Goal: Task Accomplishment & Management: Manage account settings

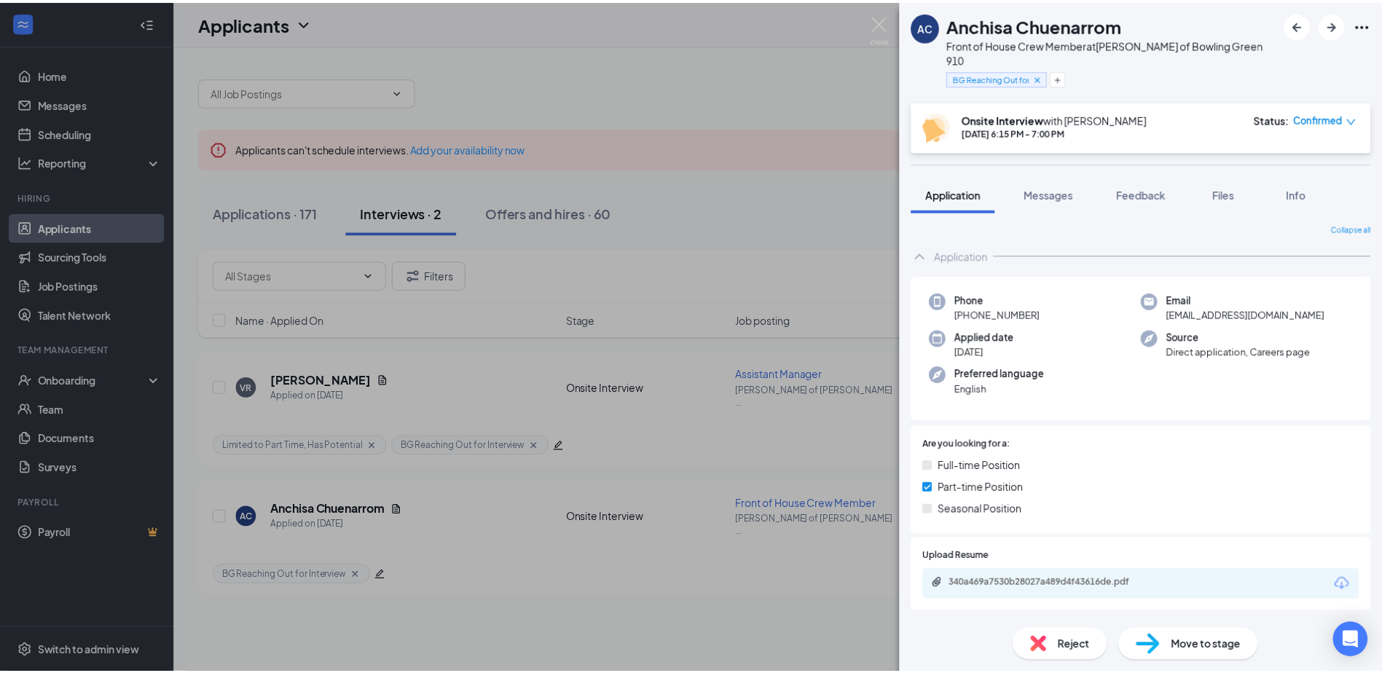
scroll to position [799, 0]
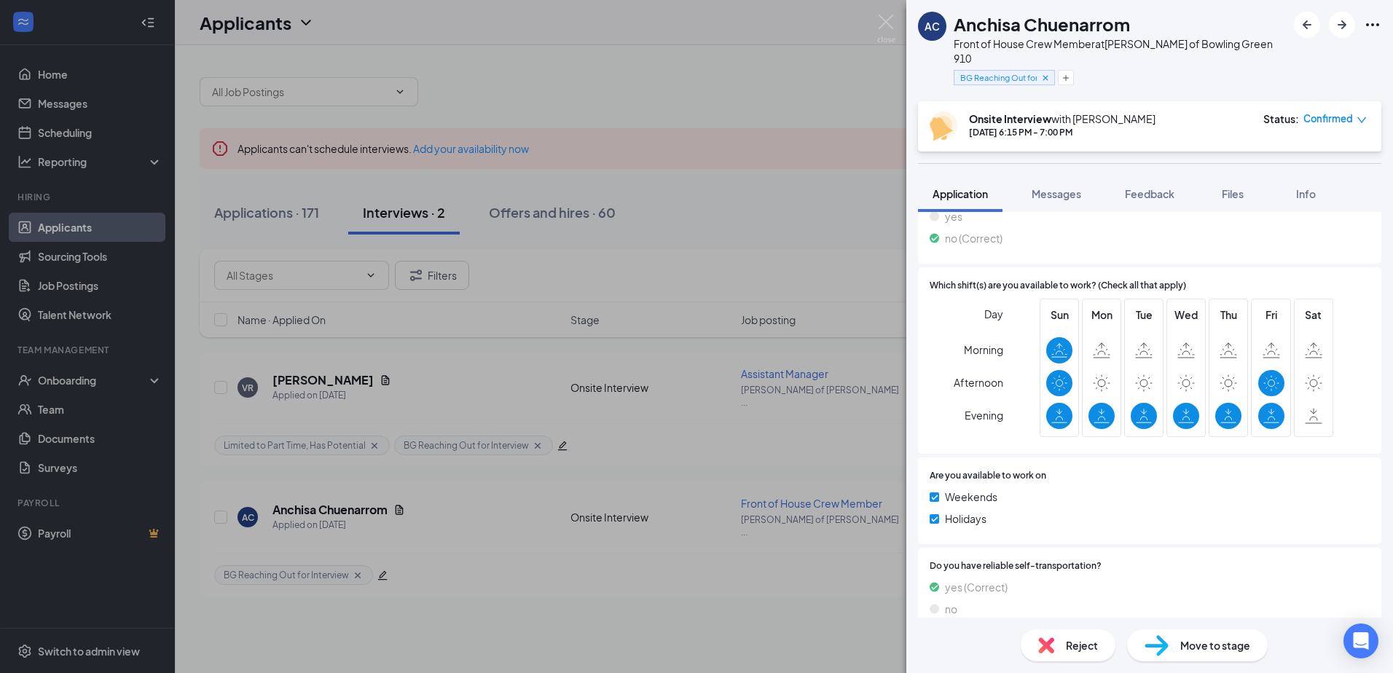
click at [818, 249] on div "AC Anchisa Chuenarrom Front of House Crew Member at [PERSON_NAME] of Bowling Gr…" at bounding box center [696, 336] width 1393 height 673
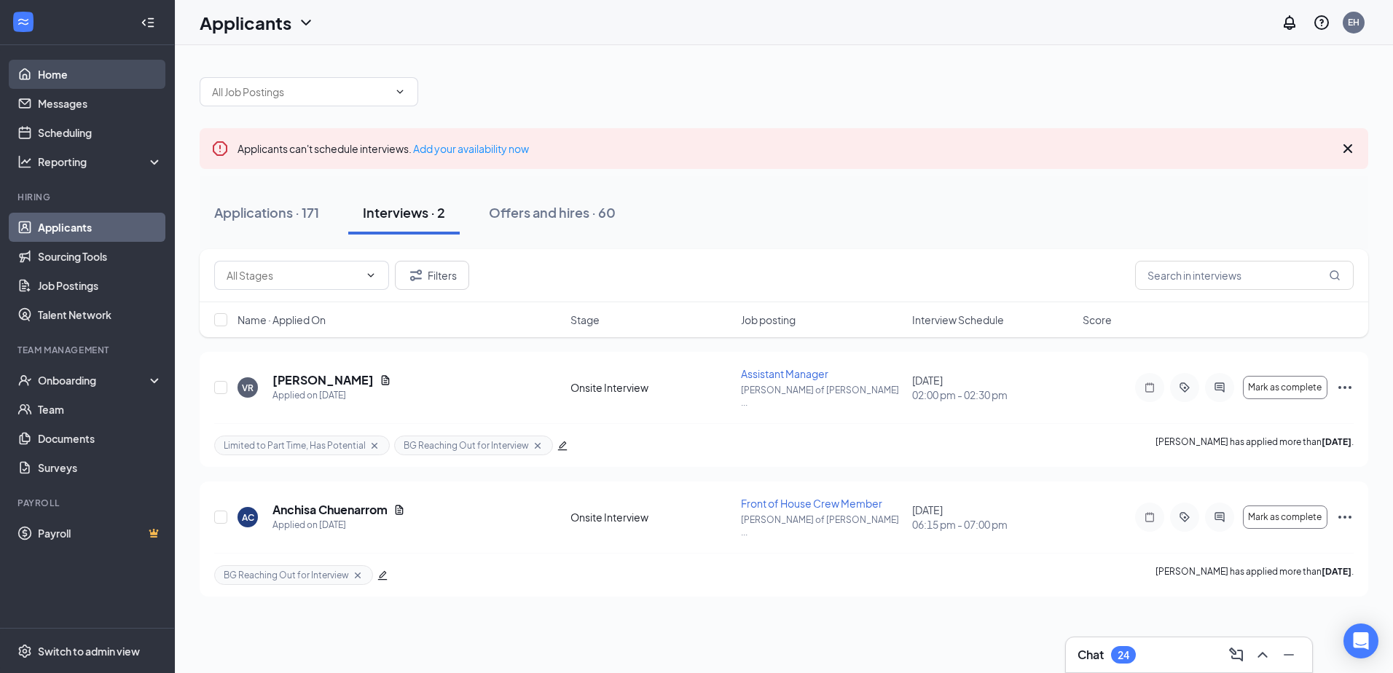
click at [79, 66] on link "Home" at bounding box center [100, 74] width 125 height 29
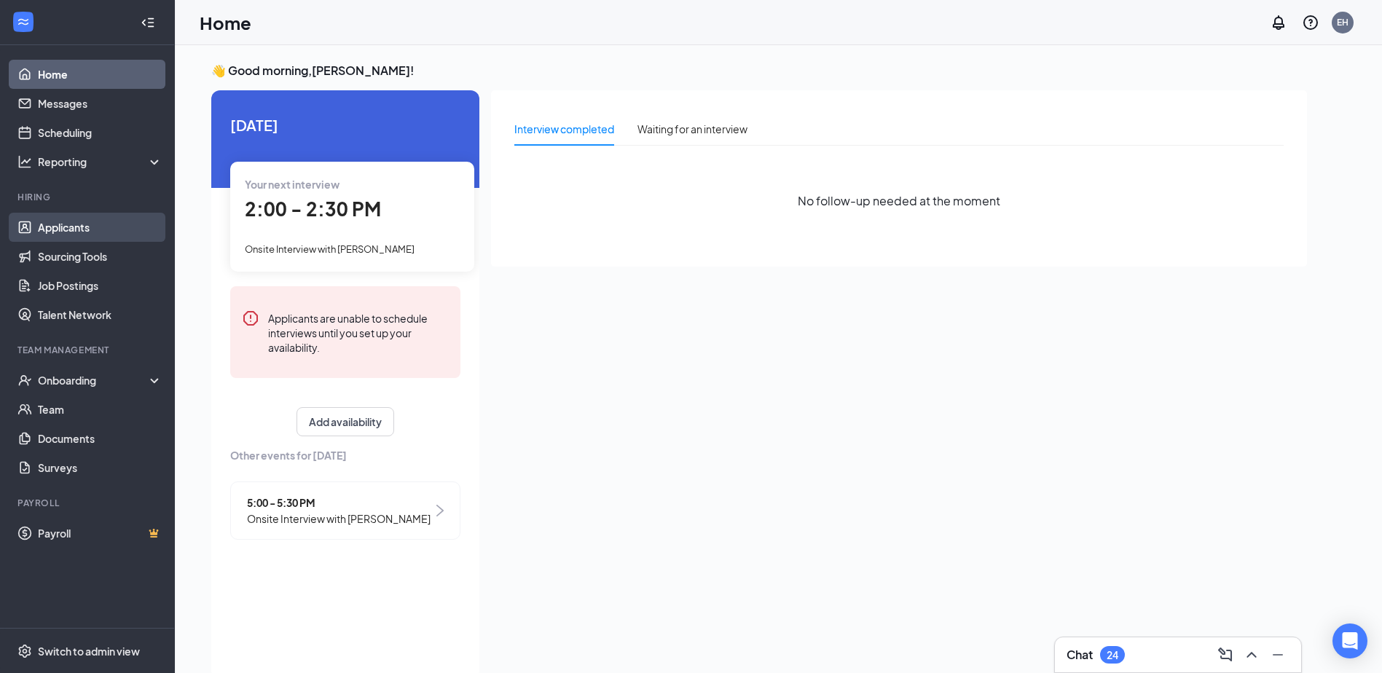
click at [77, 222] on link "Applicants" at bounding box center [100, 227] width 125 height 29
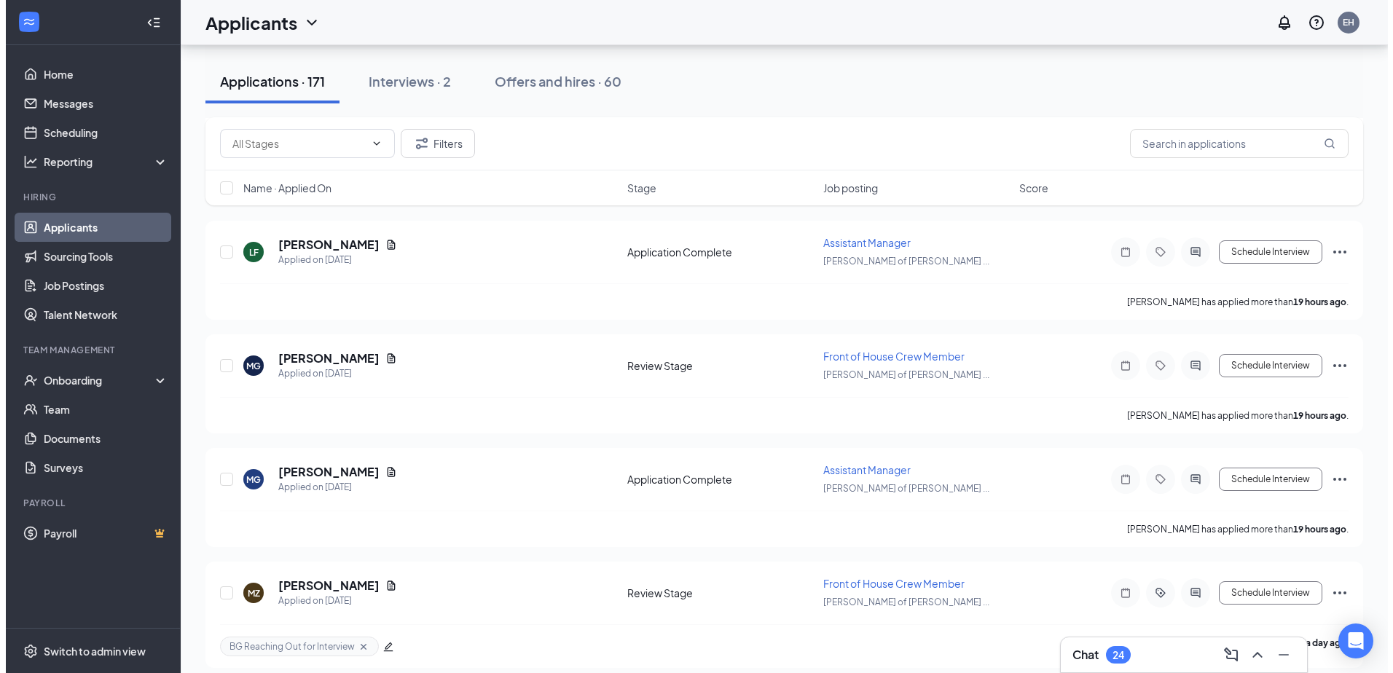
scroll to position [364, 0]
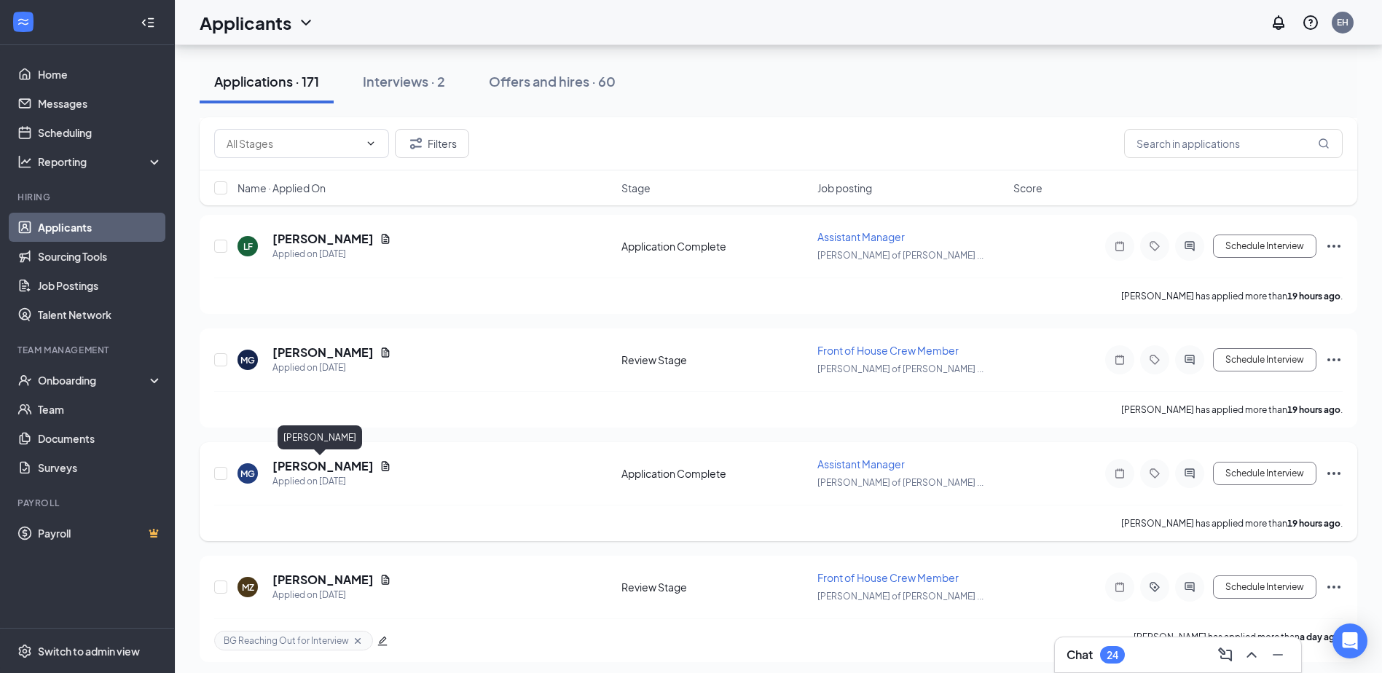
click at [340, 462] on h5 "[PERSON_NAME]" at bounding box center [323, 466] width 101 height 16
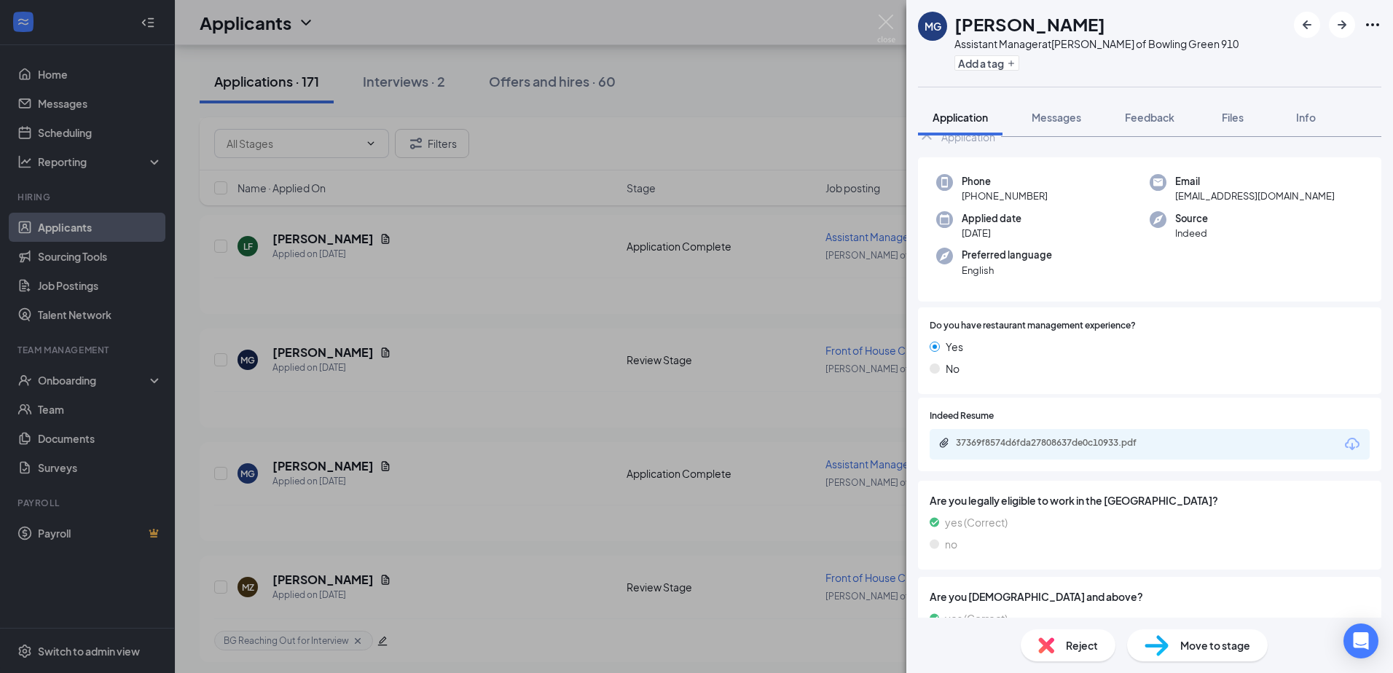
scroll to position [73, 0]
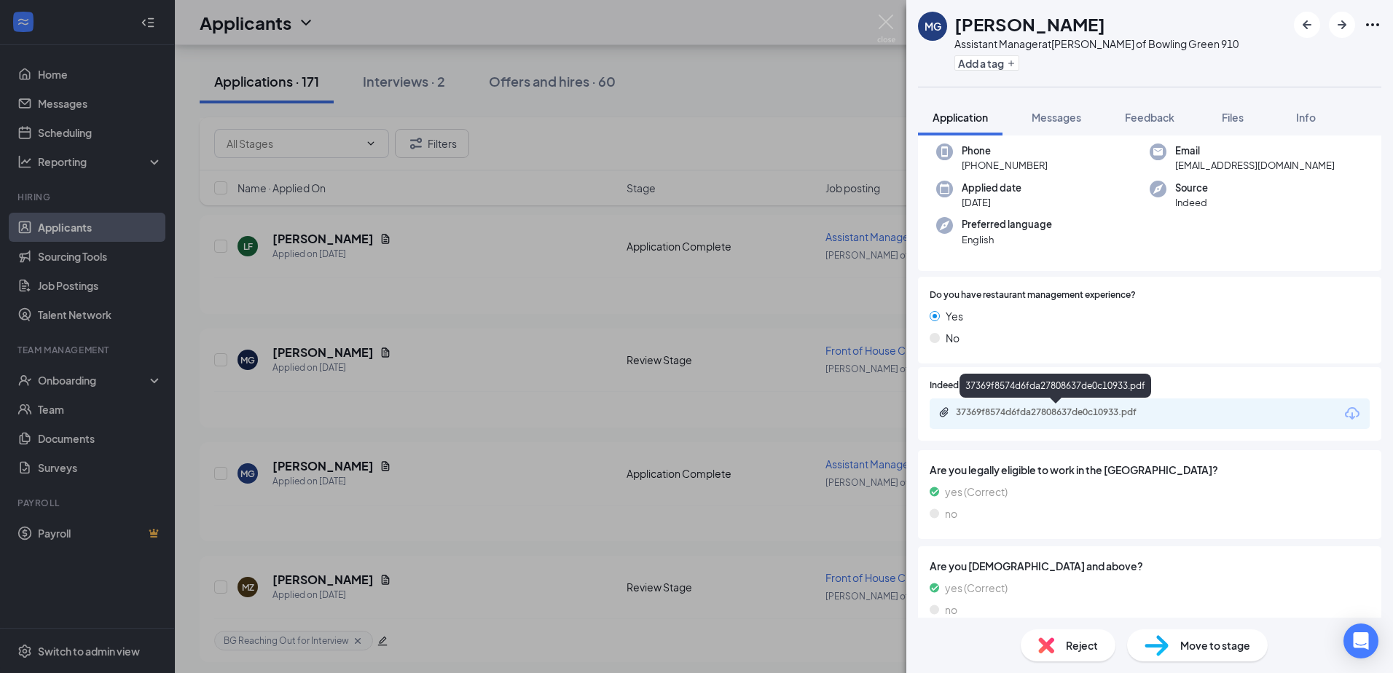
click at [1037, 410] on div "37369f8574d6fda27808637de0c10933.pdf" at bounding box center [1058, 413] width 204 height 12
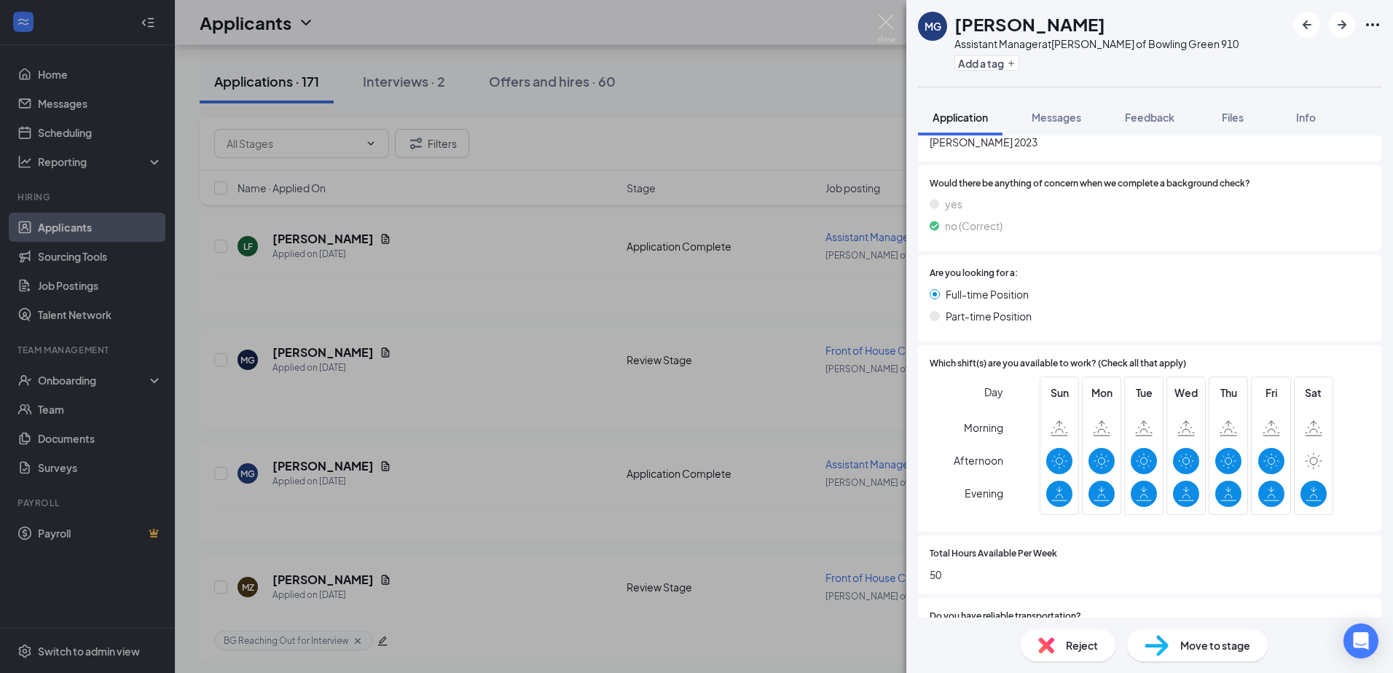
scroll to position [799, 0]
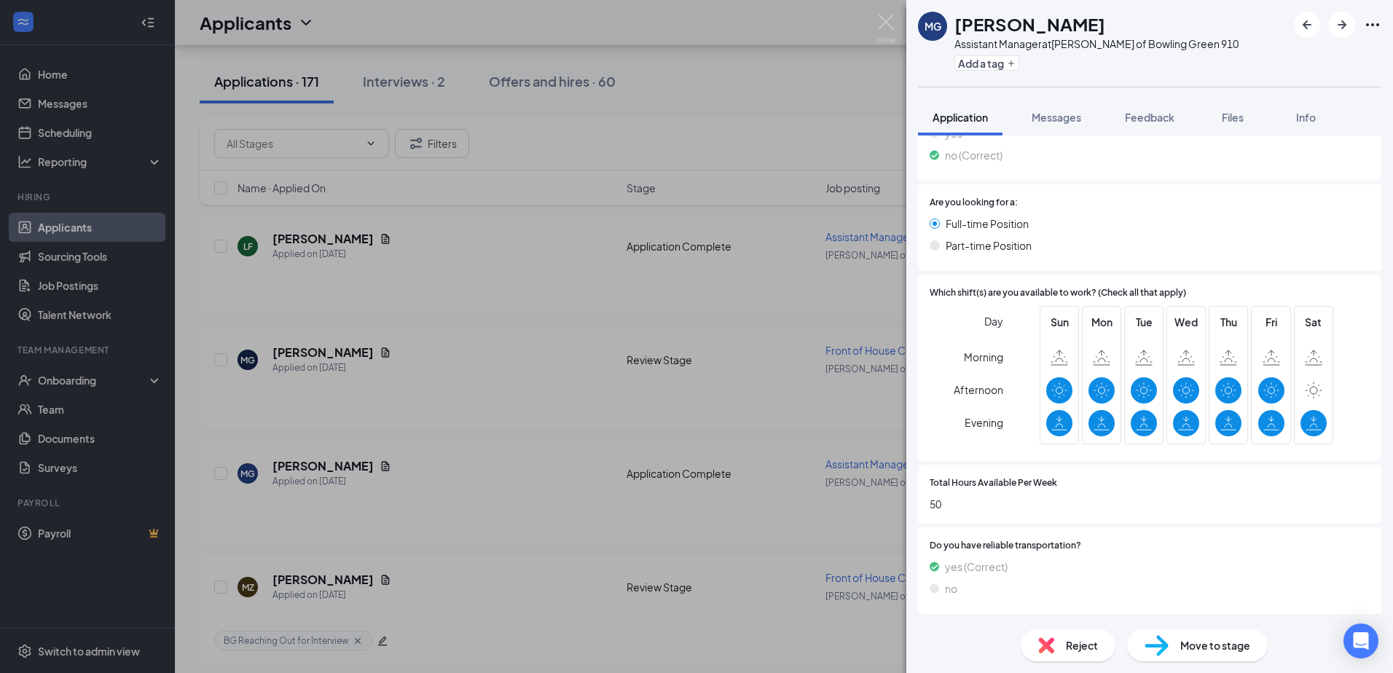
click at [796, 291] on div "MG [PERSON_NAME] Assistant Manager at [PERSON_NAME] of Bowling Green 910 Add a …" at bounding box center [696, 336] width 1393 height 673
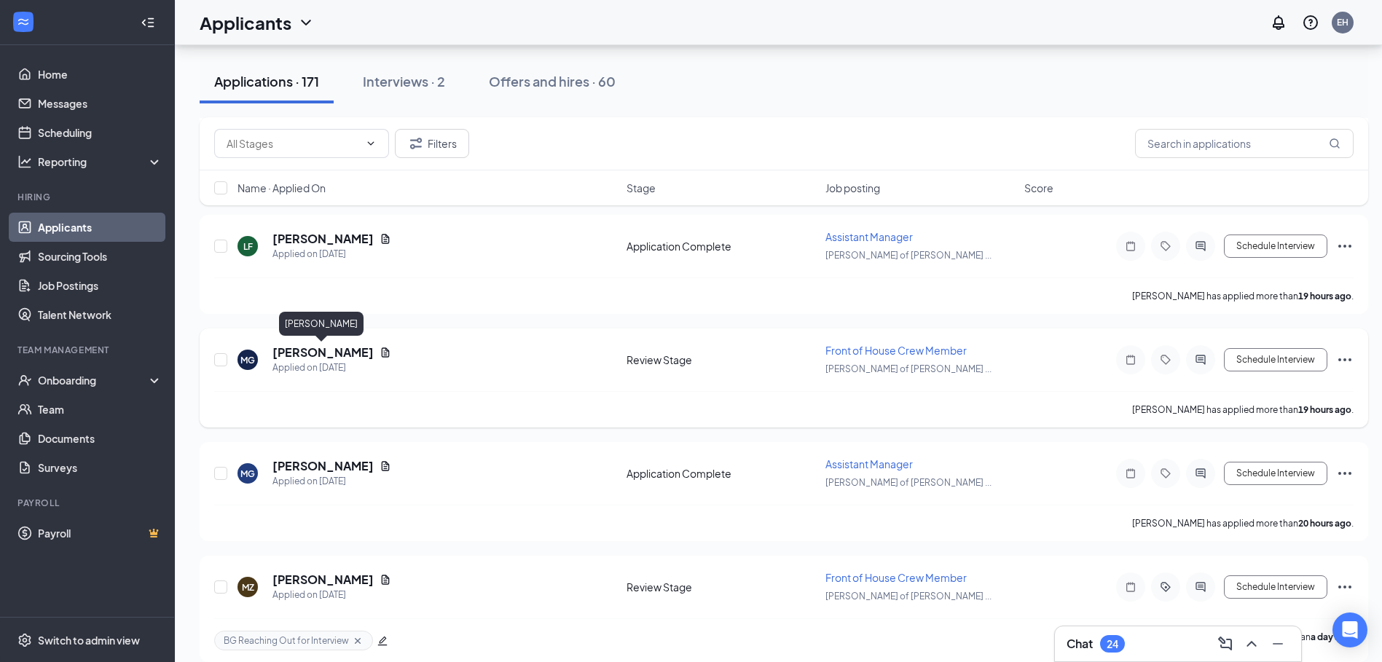
click at [307, 349] on h5 "[PERSON_NAME]" at bounding box center [323, 353] width 101 height 16
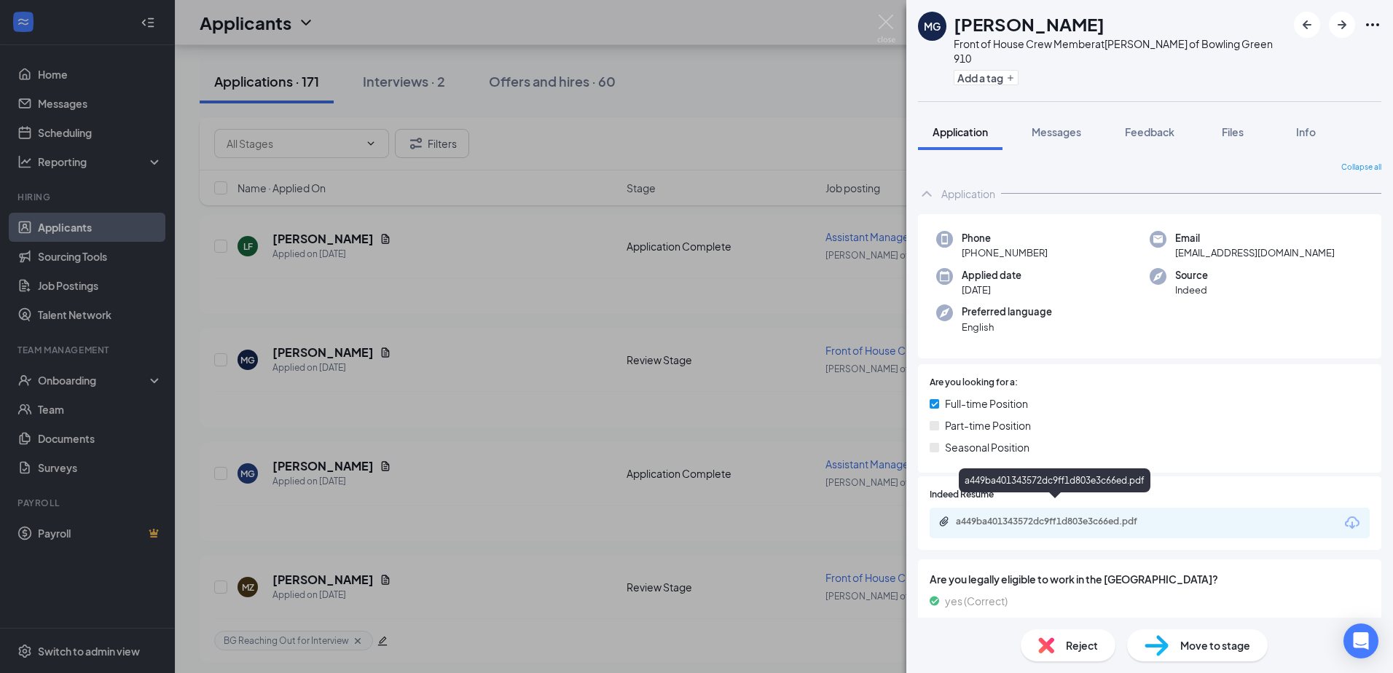
click at [1096, 516] on div "a449ba401343572dc9ff1d803e3c66ed.pdf" at bounding box center [1057, 523] width 236 height 14
click at [1130, 516] on div "a449ba401343572dc9ff1d803e3c66ed.pdf" at bounding box center [1058, 522] width 204 height 12
click at [455, 259] on div "MG [PERSON_NAME] Front of House Crew Member at [PERSON_NAME] of Bowling Green 9…" at bounding box center [696, 336] width 1393 height 673
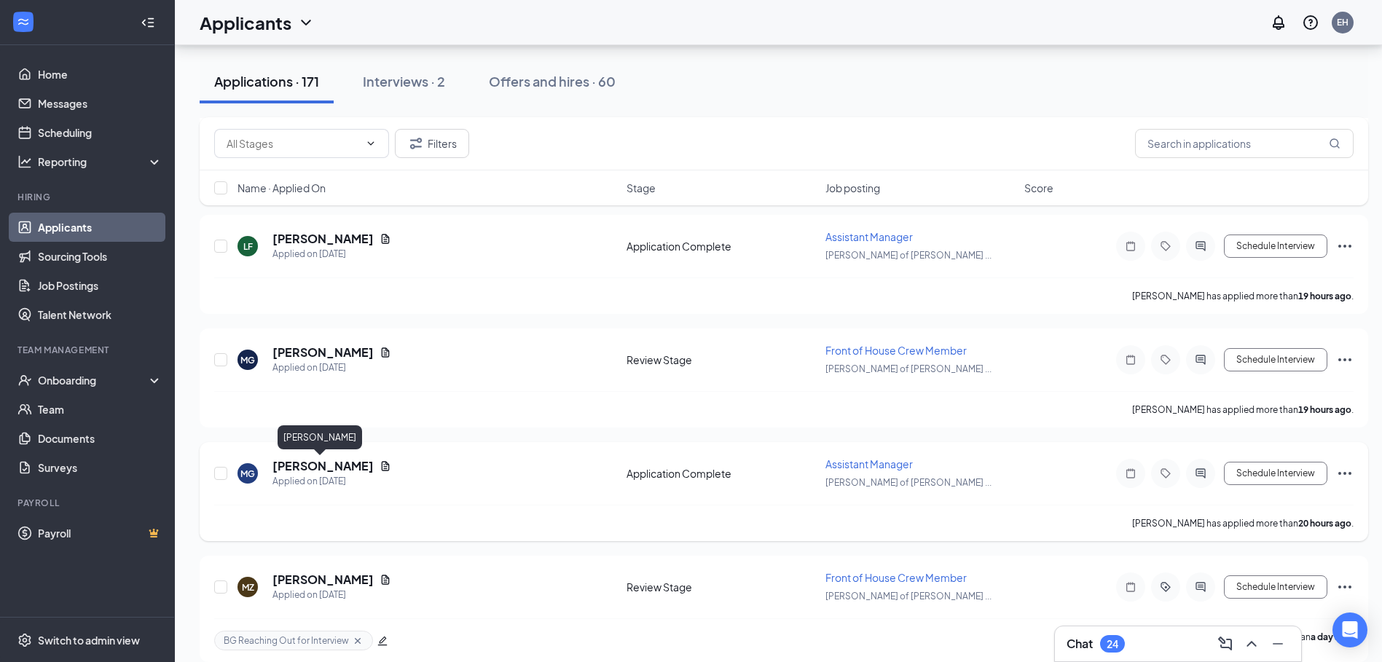
click at [310, 469] on h5 "[PERSON_NAME]" at bounding box center [323, 466] width 101 height 16
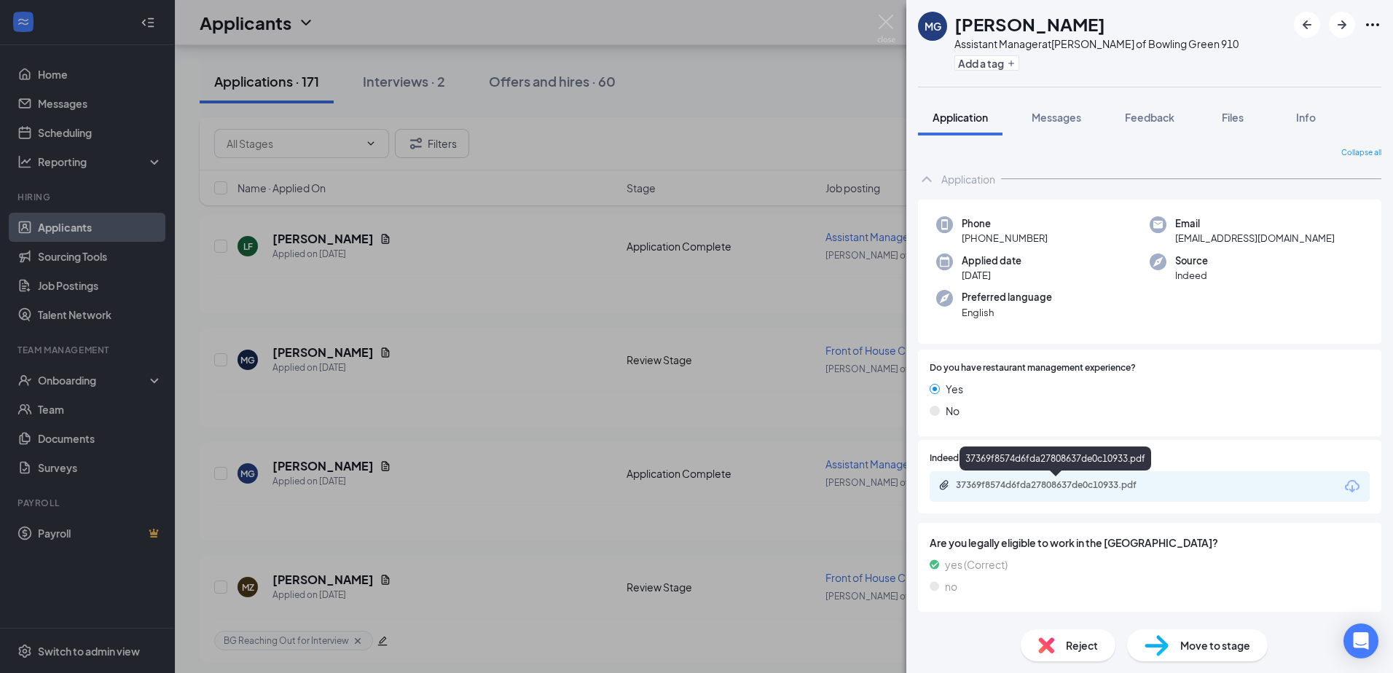
click at [1013, 490] on div "37369f8574d6fda27808637de0c10933.pdf" at bounding box center [1058, 486] width 204 height 12
drag, startPoint x: 656, startPoint y: 447, endPoint x: 379, endPoint y: 384, distance: 283.9
click at [656, 447] on div "MG [PERSON_NAME] Assistant Manager at [PERSON_NAME] of Bowling Green 910 Add a …" at bounding box center [696, 336] width 1393 height 673
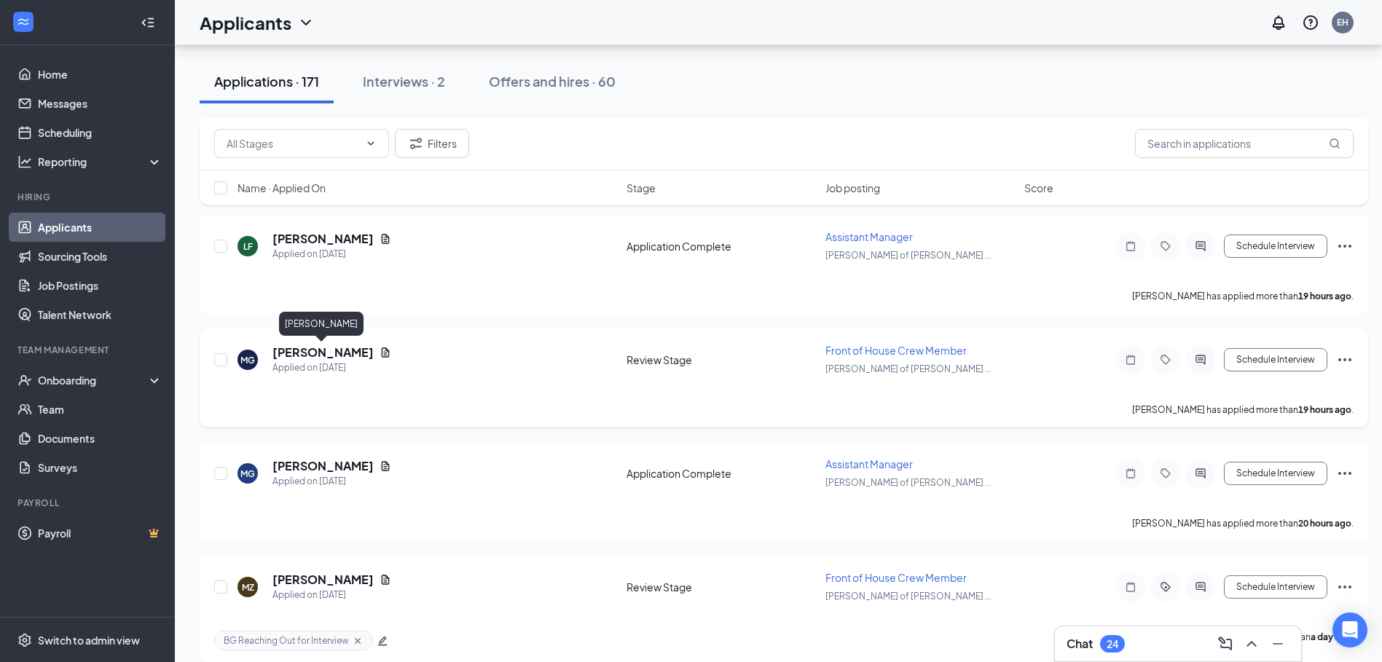
click at [343, 349] on h5 "[PERSON_NAME]" at bounding box center [323, 353] width 101 height 16
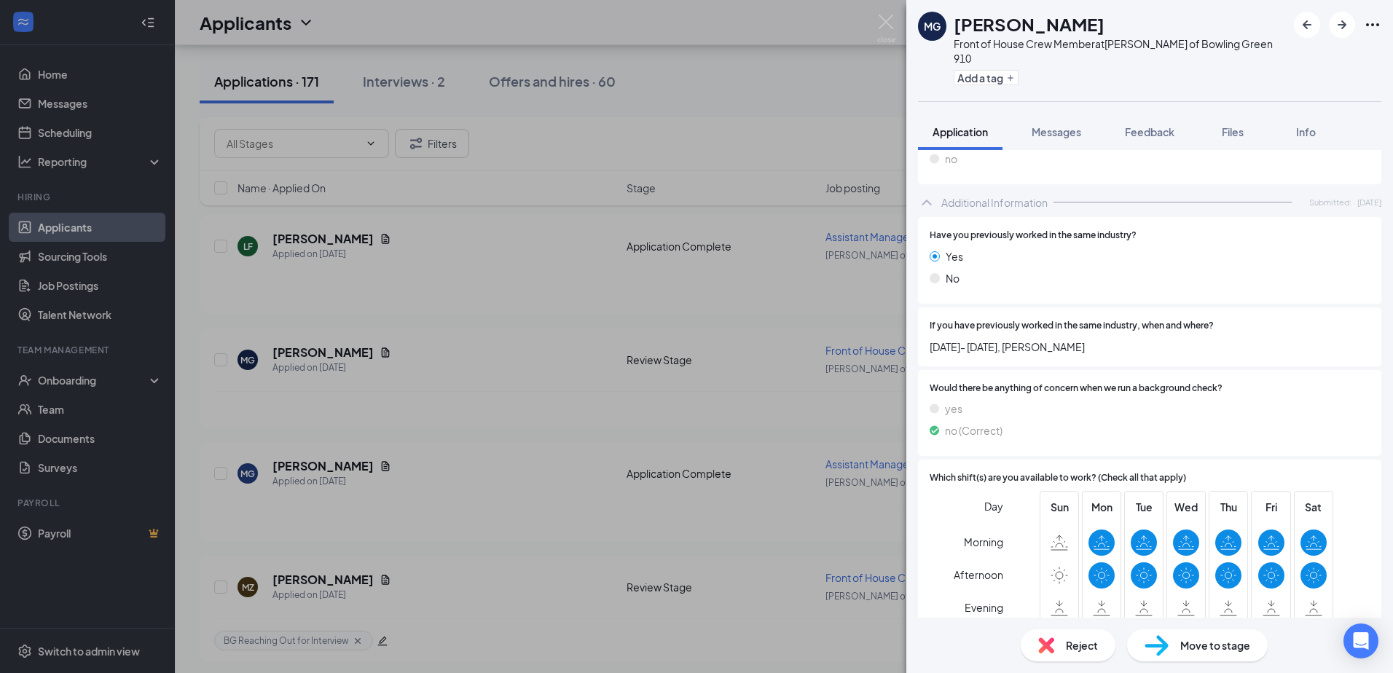
scroll to position [759, 0]
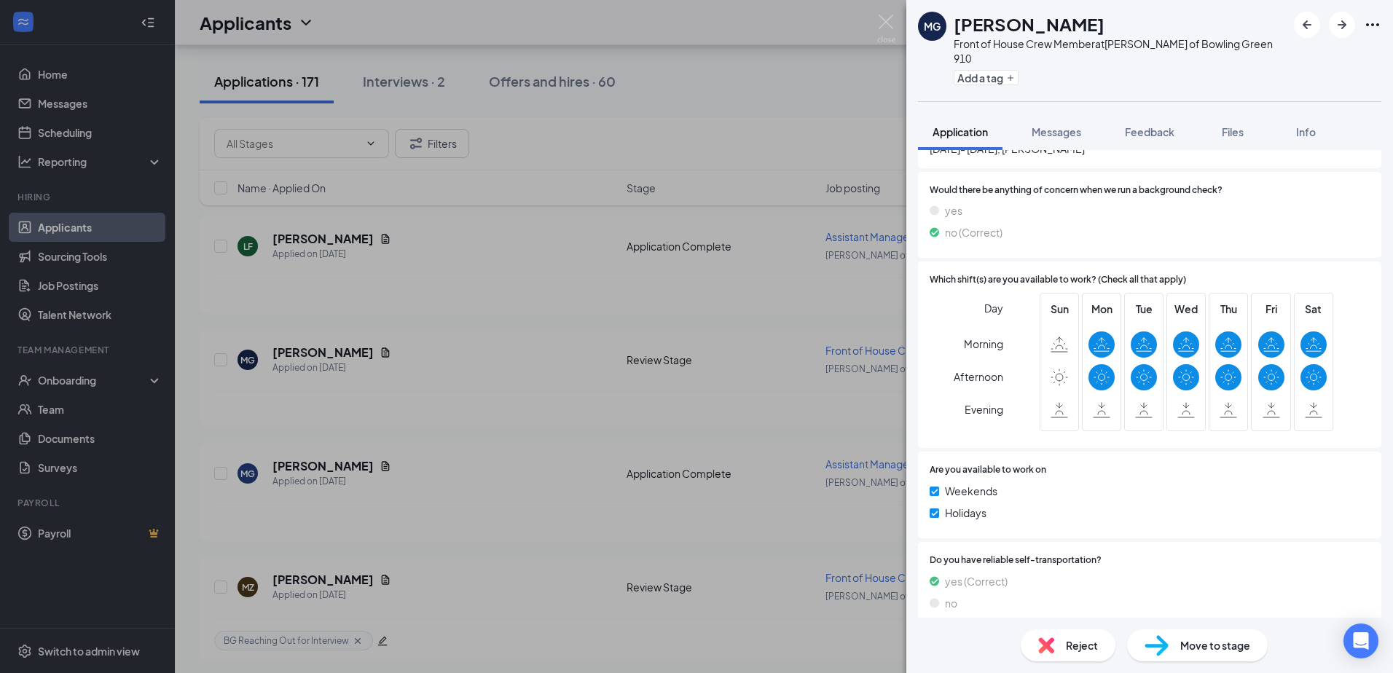
click at [625, 431] on div "MG [PERSON_NAME] Front of House Crew Member at [PERSON_NAME] of Bowling Green 9…" at bounding box center [696, 336] width 1393 height 673
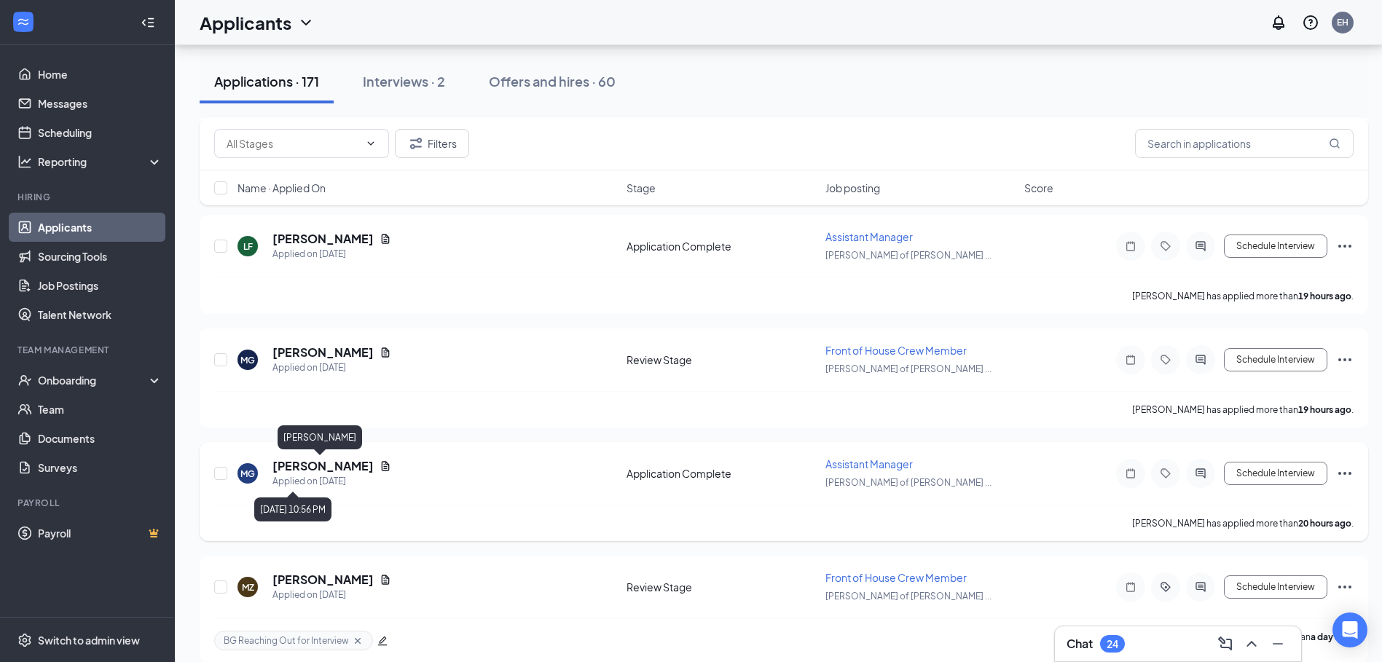
click at [324, 464] on h5 "[PERSON_NAME]" at bounding box center [323, 466] width 101 height 16
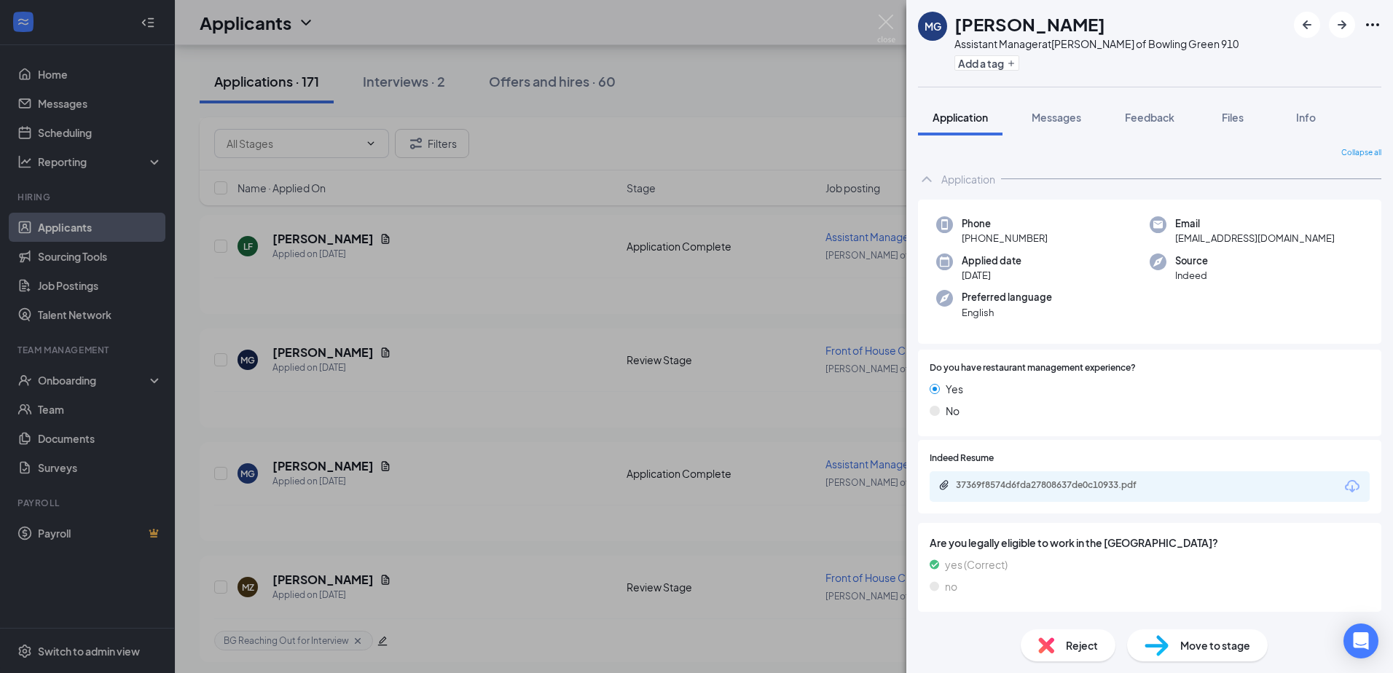
click at [775, 291] on div "MG [PERSON_NAME] Assistant Manager at [PERSON_NAME] of Bowling Green 910 Add a …" at bounding box center [696, 336] width 1393 height 673
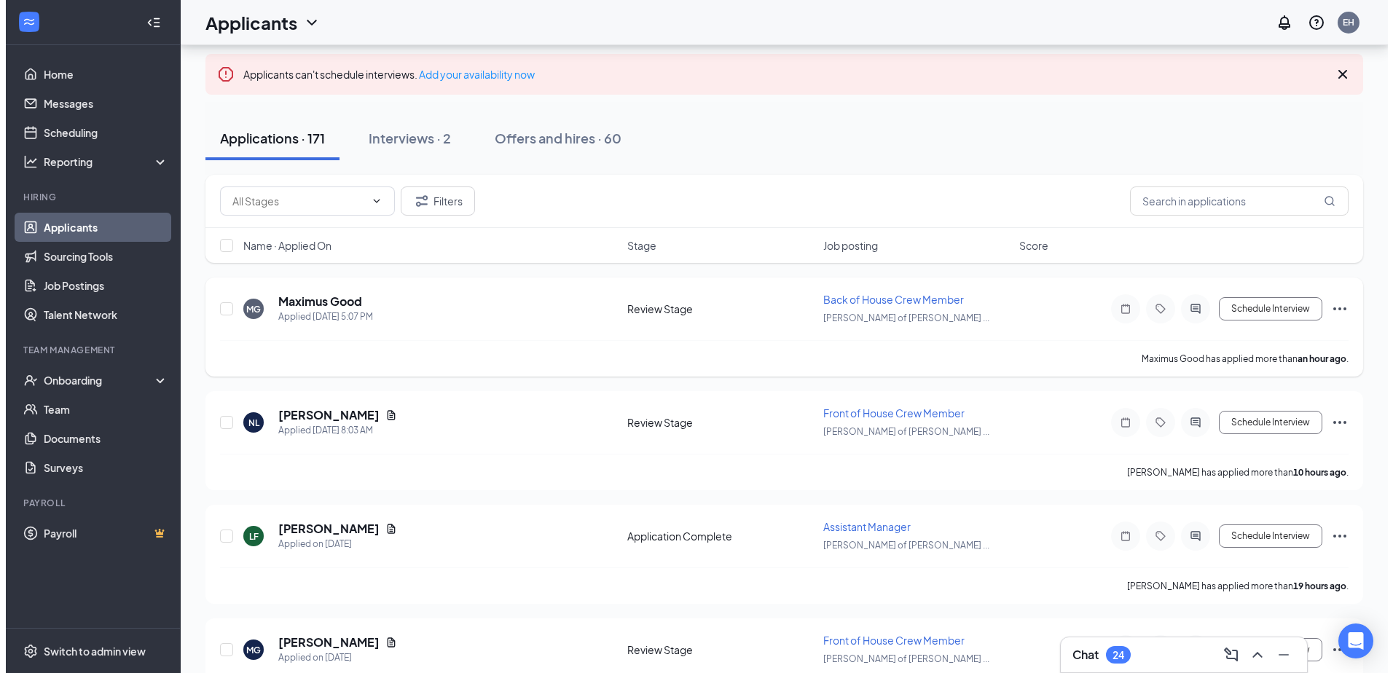
scroll to position [73, 0]
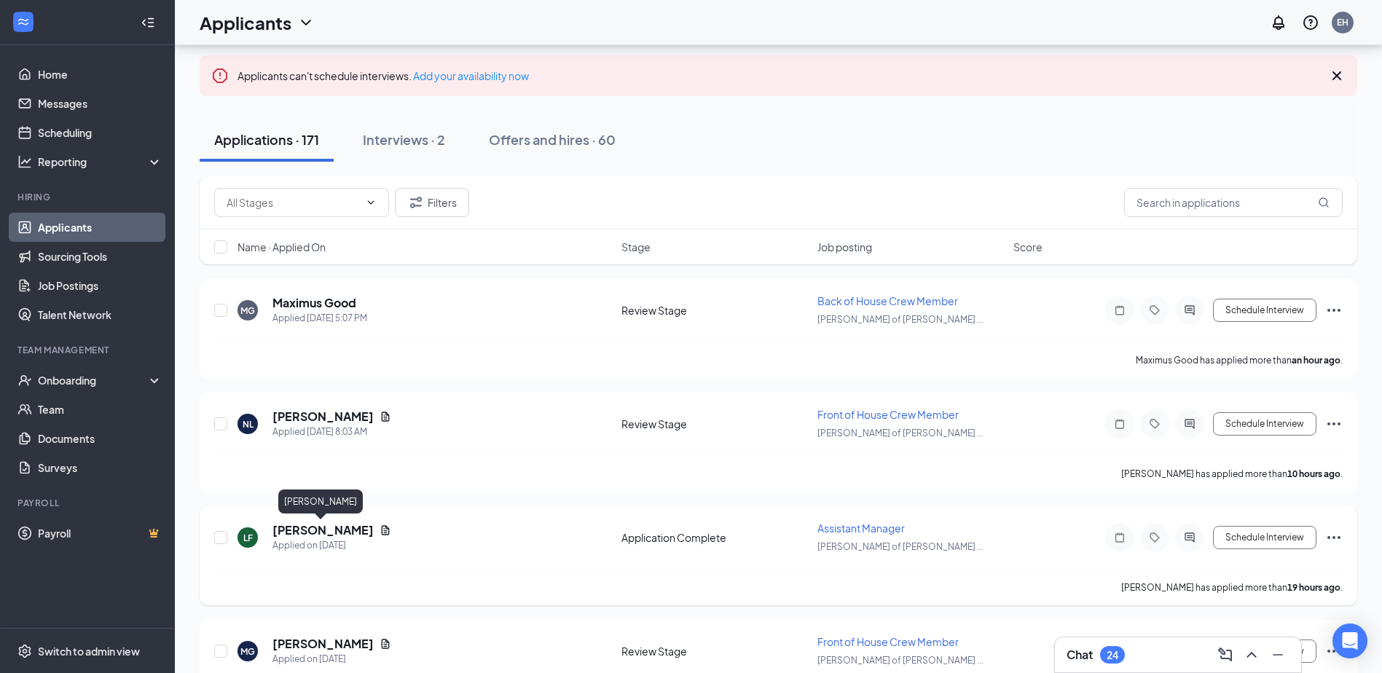
click at [343, 528] on h5 "[PERSON_NAME]" at bounding box center [323, 531] width 101 height 16
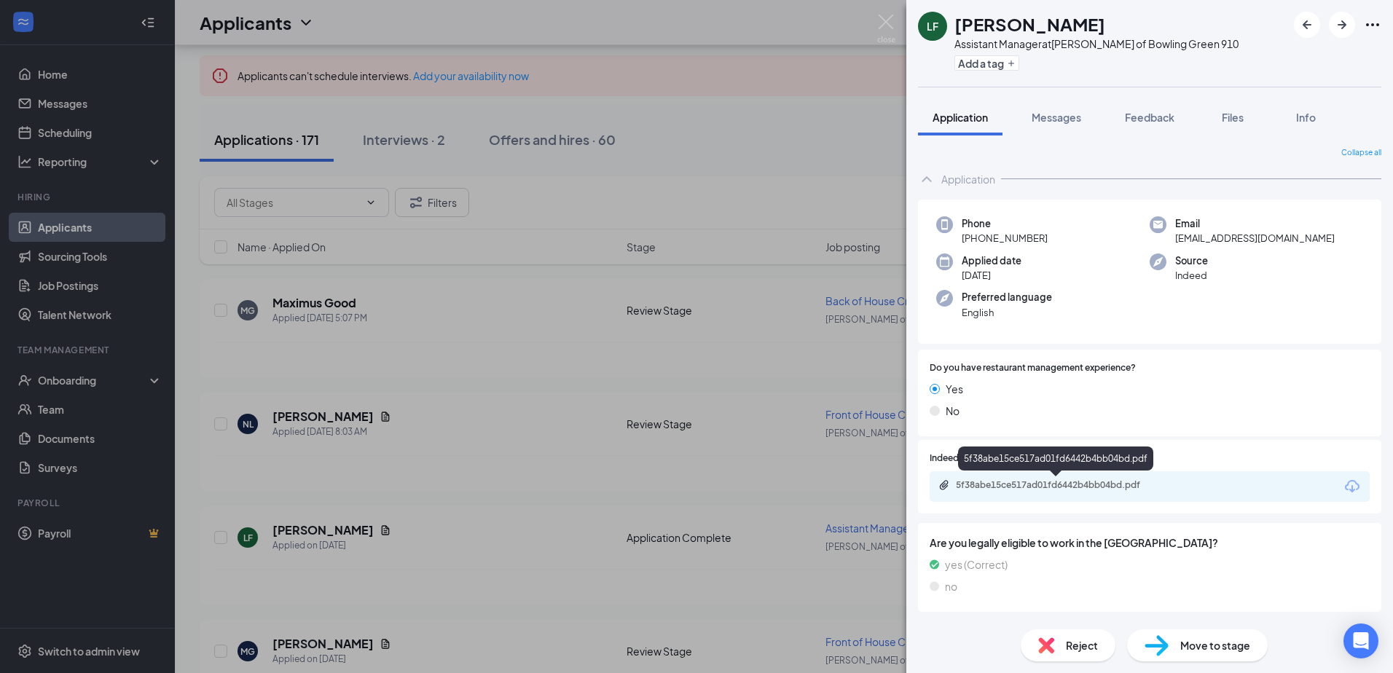
click at [1115, 484] on div "5f38abe15ce517ad01fd6442b4bb04bd.pdf" at bounding box center [1058, 486] width 204 height 12
click at [1014, 66] on icon "Plus" at bounding box center [1011, 63] width 9 height 9
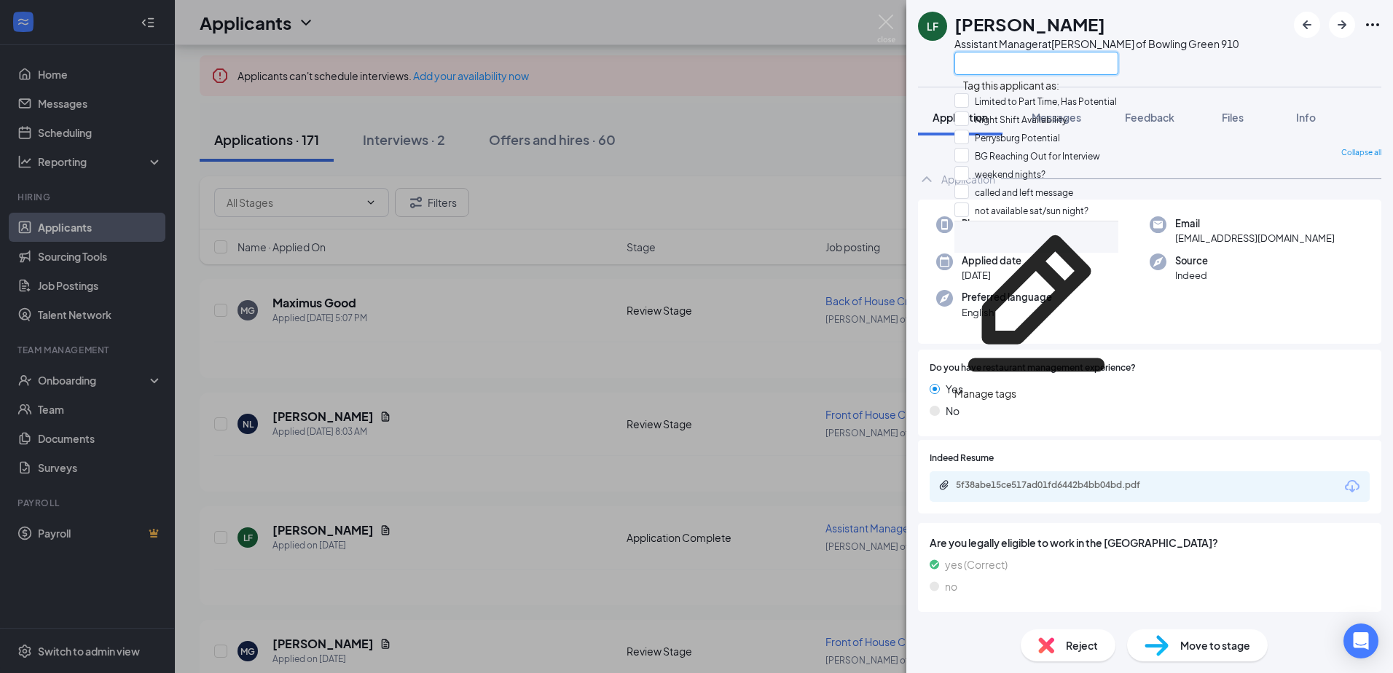
click at [1014, 66] on input "text" at bounding box center [1037, 63] width 164 height 23
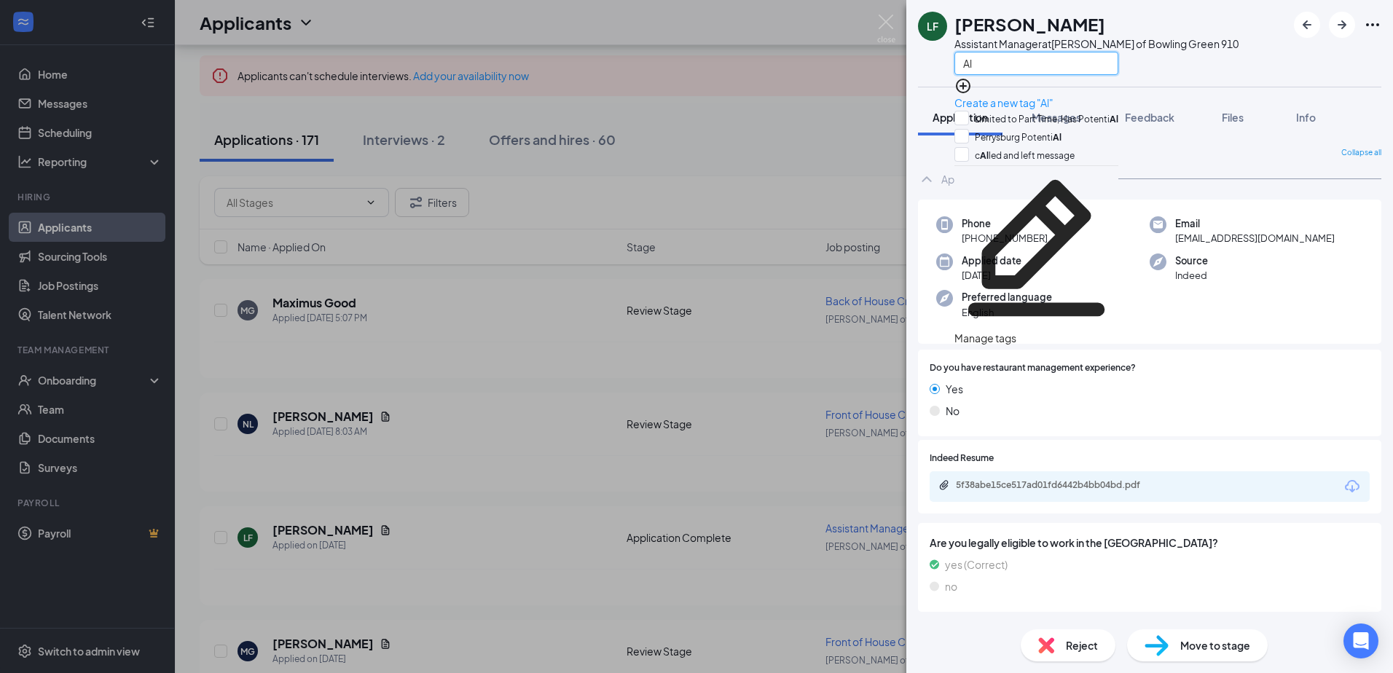
type input "A"
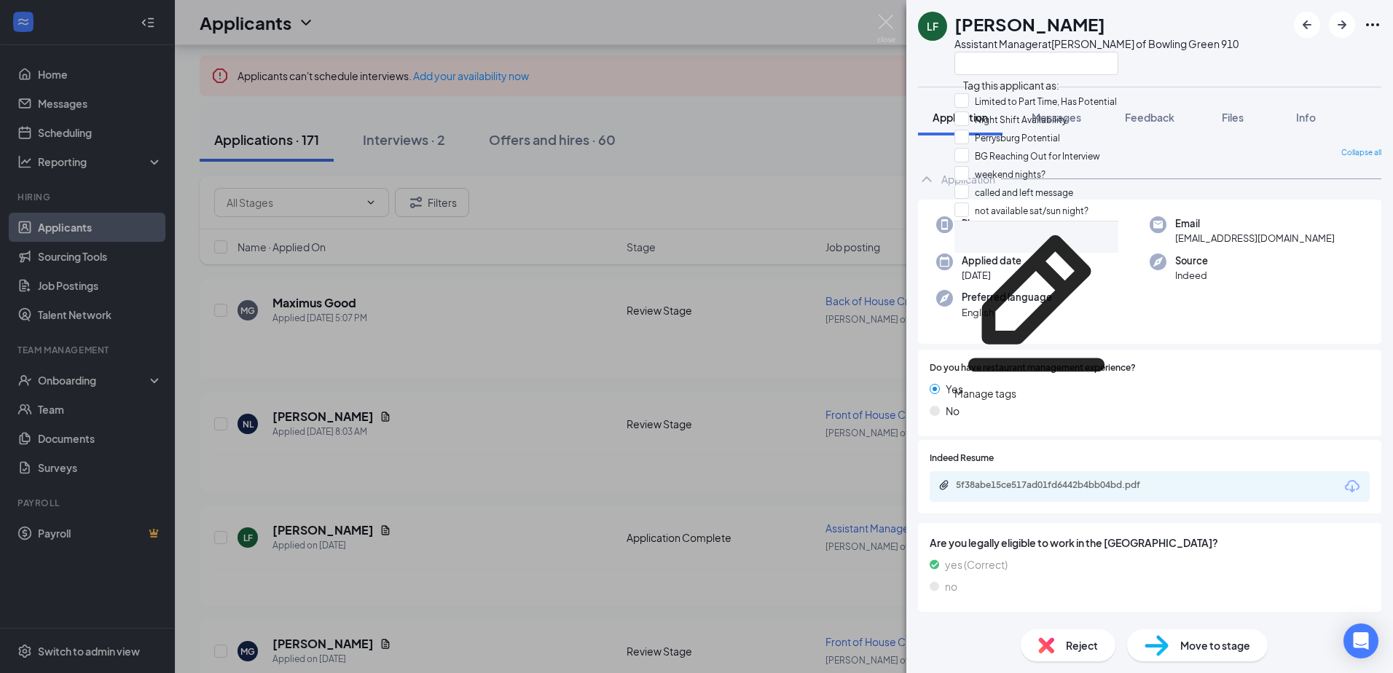
click at [1156, 55] on div at bounding box center [1097, 63] width 284 height 24
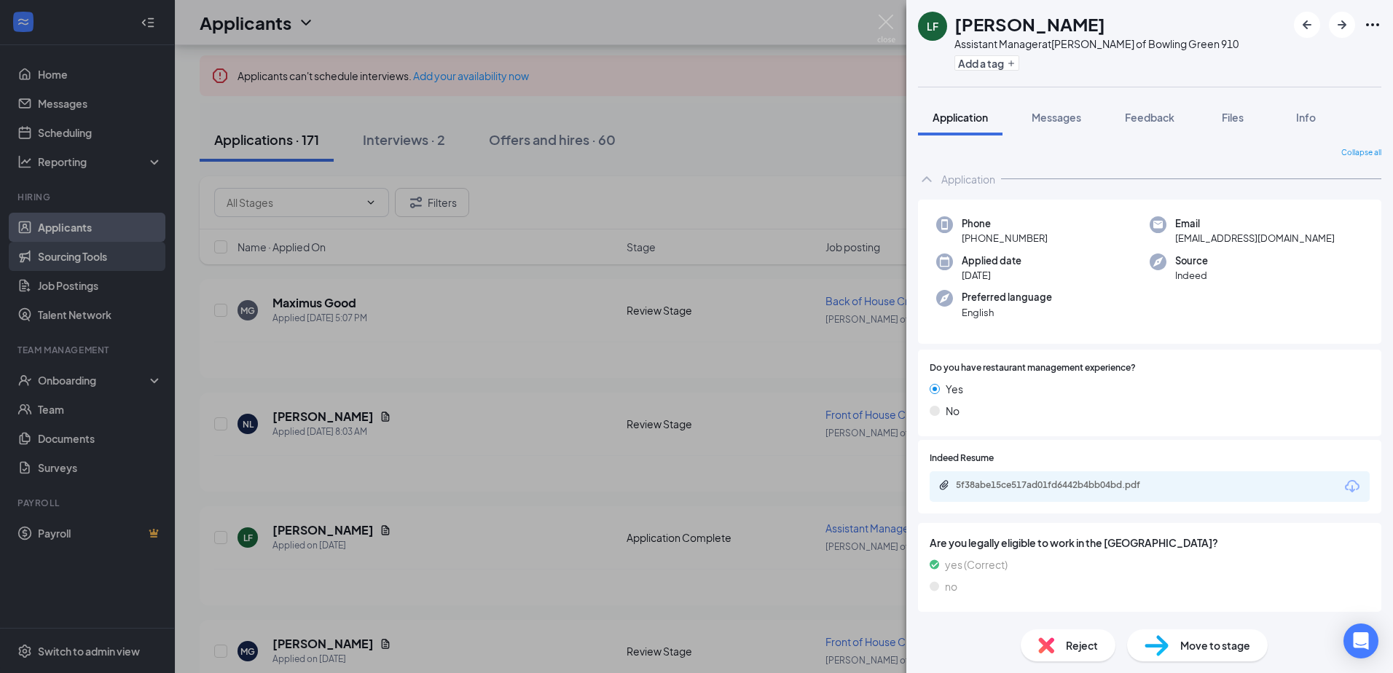
drag, startPoint x: 724, startPoint y: 214, endPoint x: 161, endPoint y: 259, distance: 565.2
click at [724, 214] on div "LF [PERSON_NAME] Assistant Manager at [PERSON_NAME] of Bowling Green 910 Add a …" at bounding box center [696, 336] width 1393 height 673
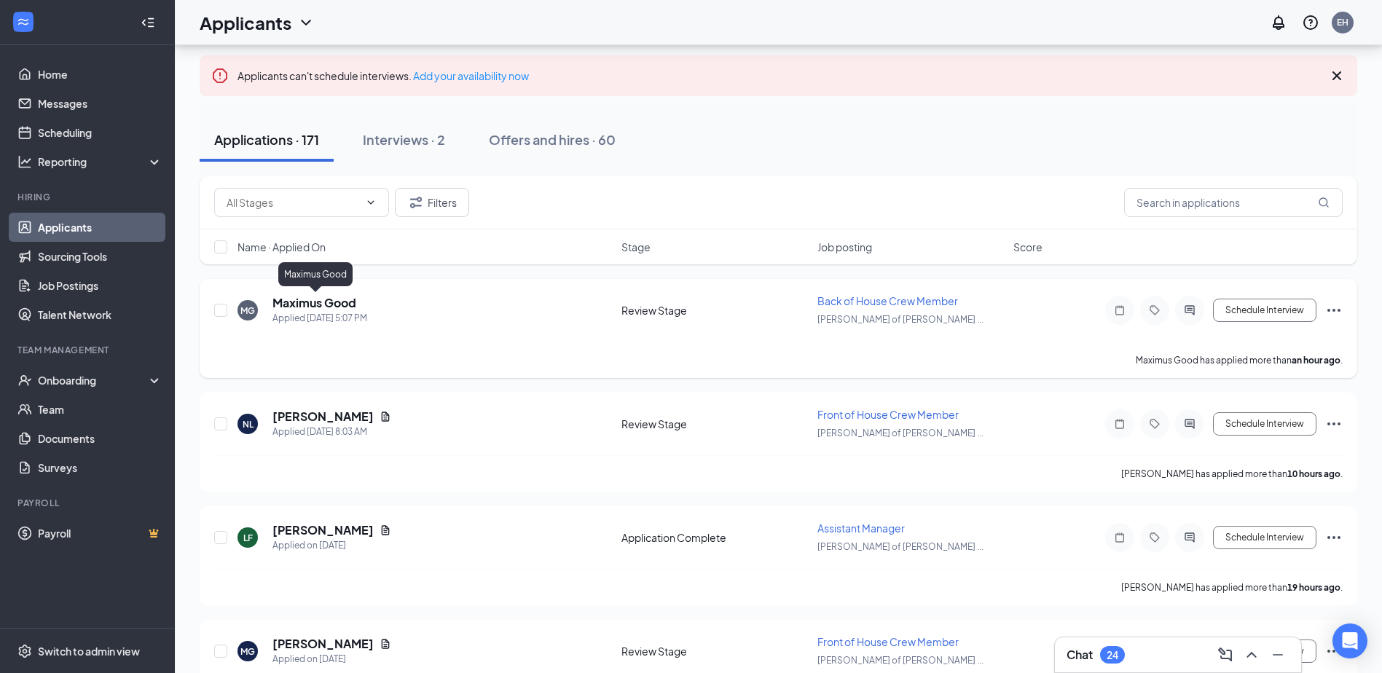
click at [312, 305] on h5 "Maximus Good" at bounding box center [315, 303] width 84 height 16
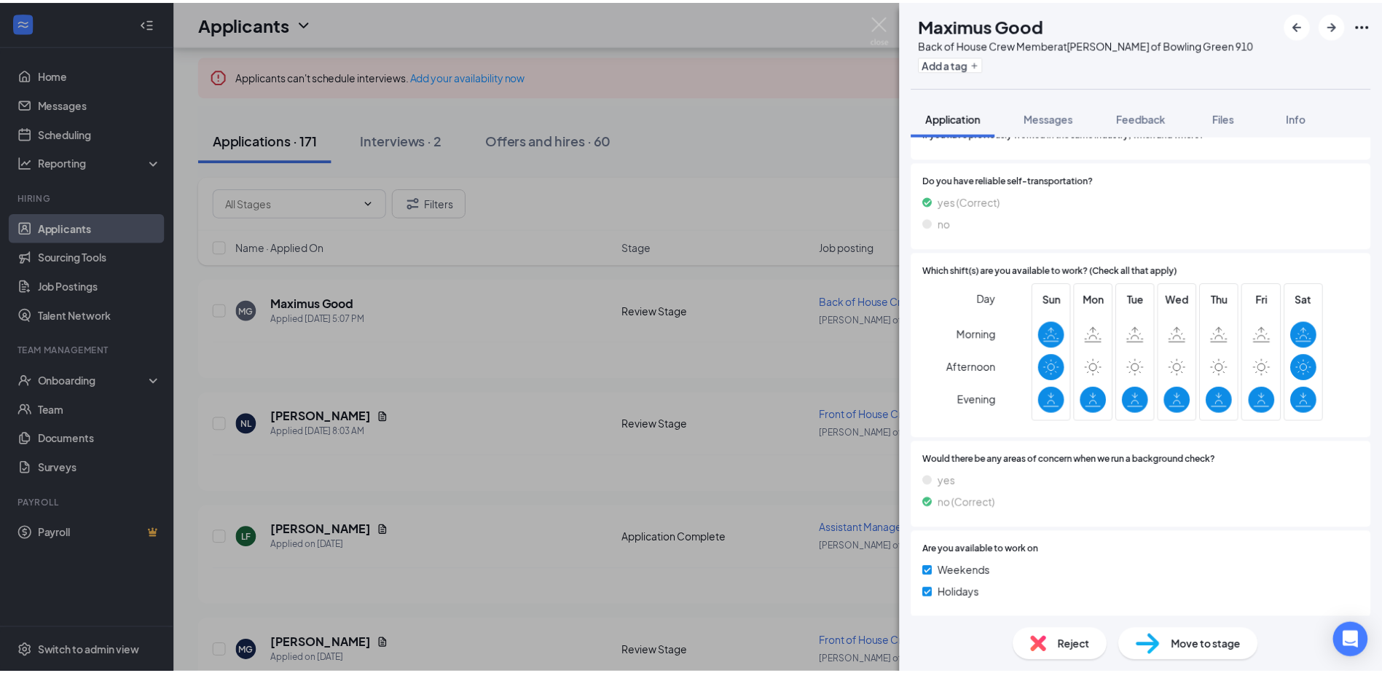
scroll to position [663, 0]
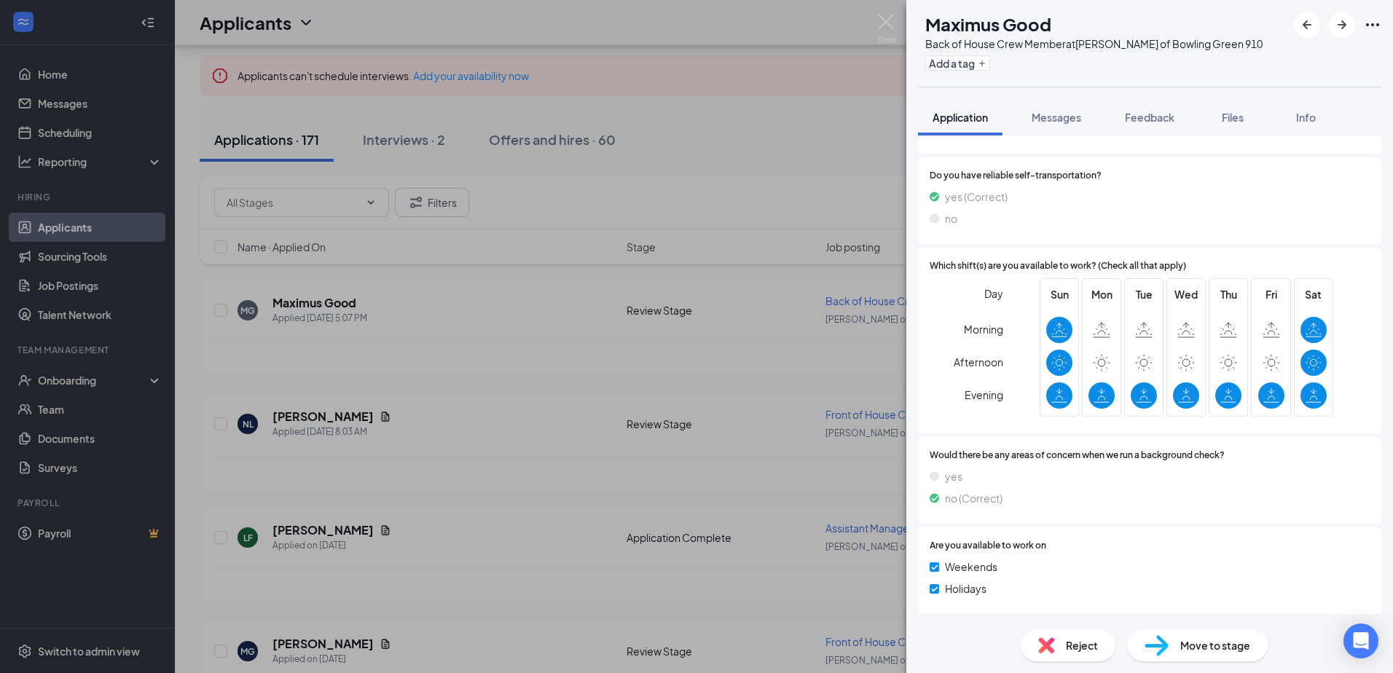
click at [661, 349] on div "MG Maximus Good Back of House Crew Member at [PERSON_NAME] of Bowling Green 910…" at bounding box center [696, 336] width 1393 height 673
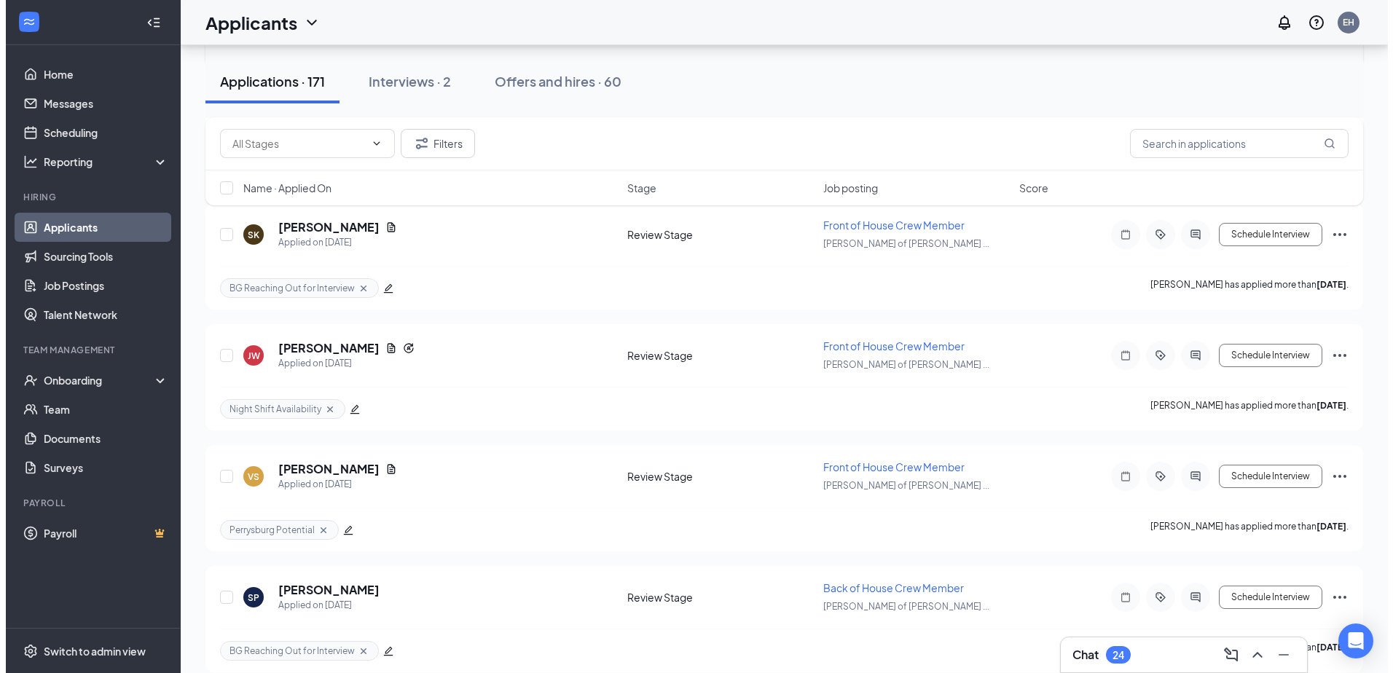
scroll to position [1239, 0]
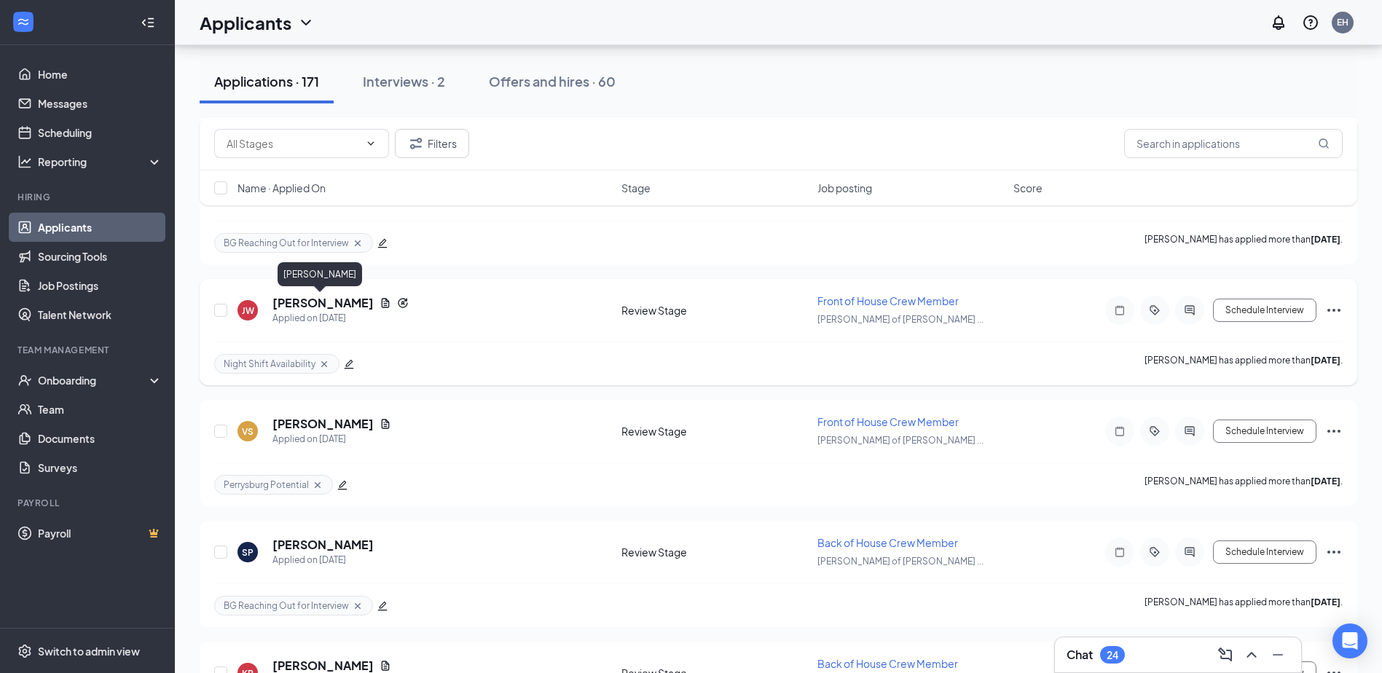
click at [311, 302] on h5 "[PERSON_NAME]" at bounding box center [323, 303] width 101 height 16
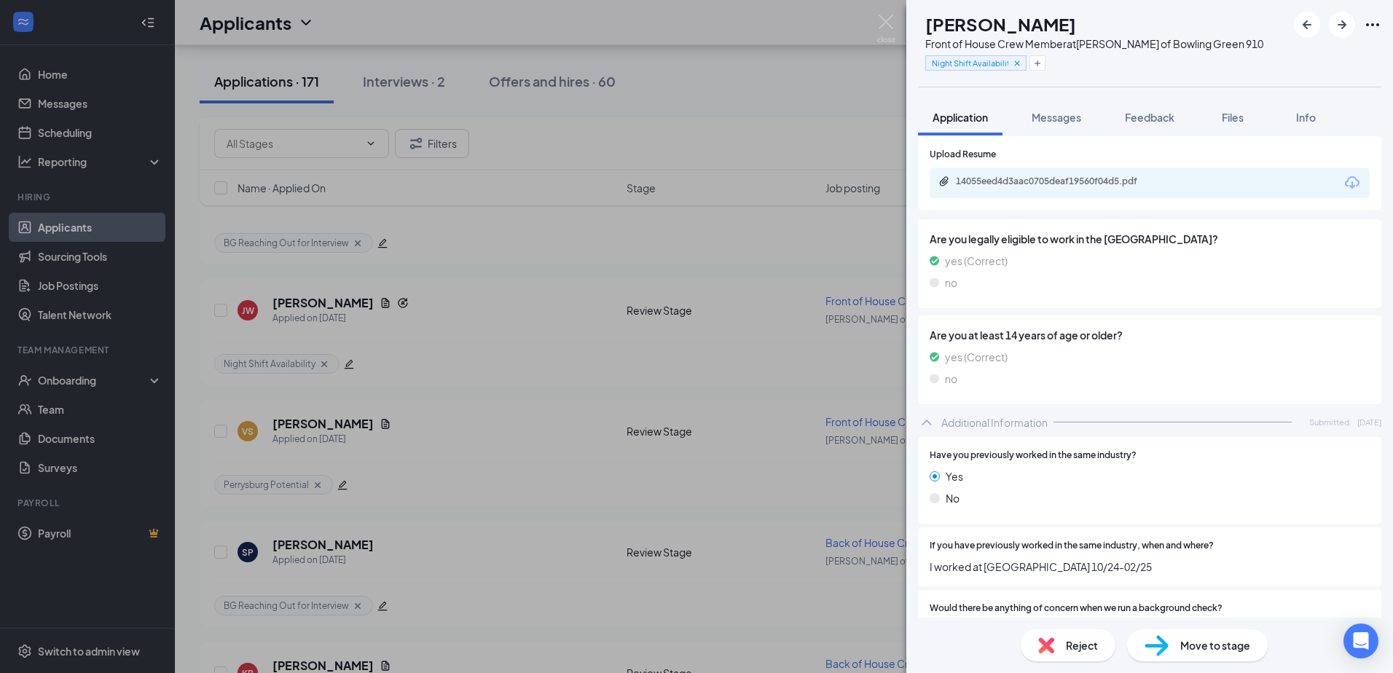
scroll to position [216, 0]
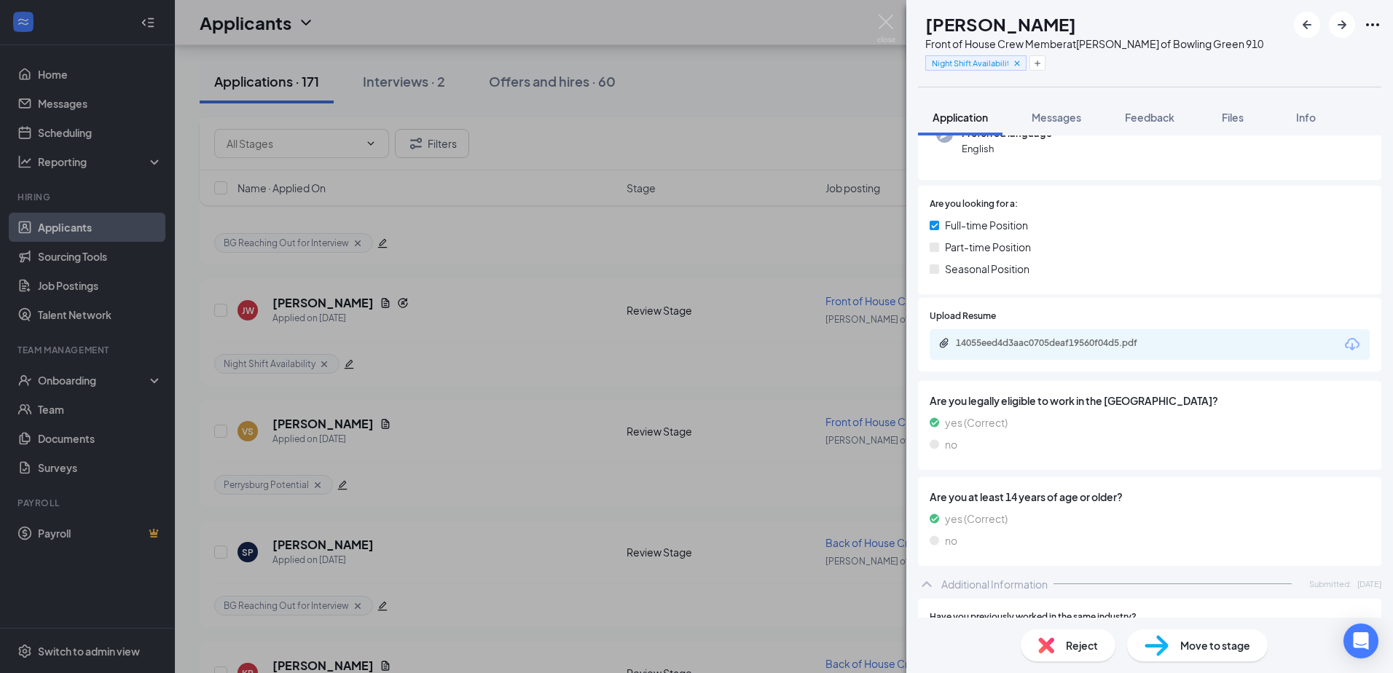
click at [1072, 337] on div "14055eed4d3aac0705deaf19560f04d5.pdf" at bounding box center [1058, 343] width 204 height 12
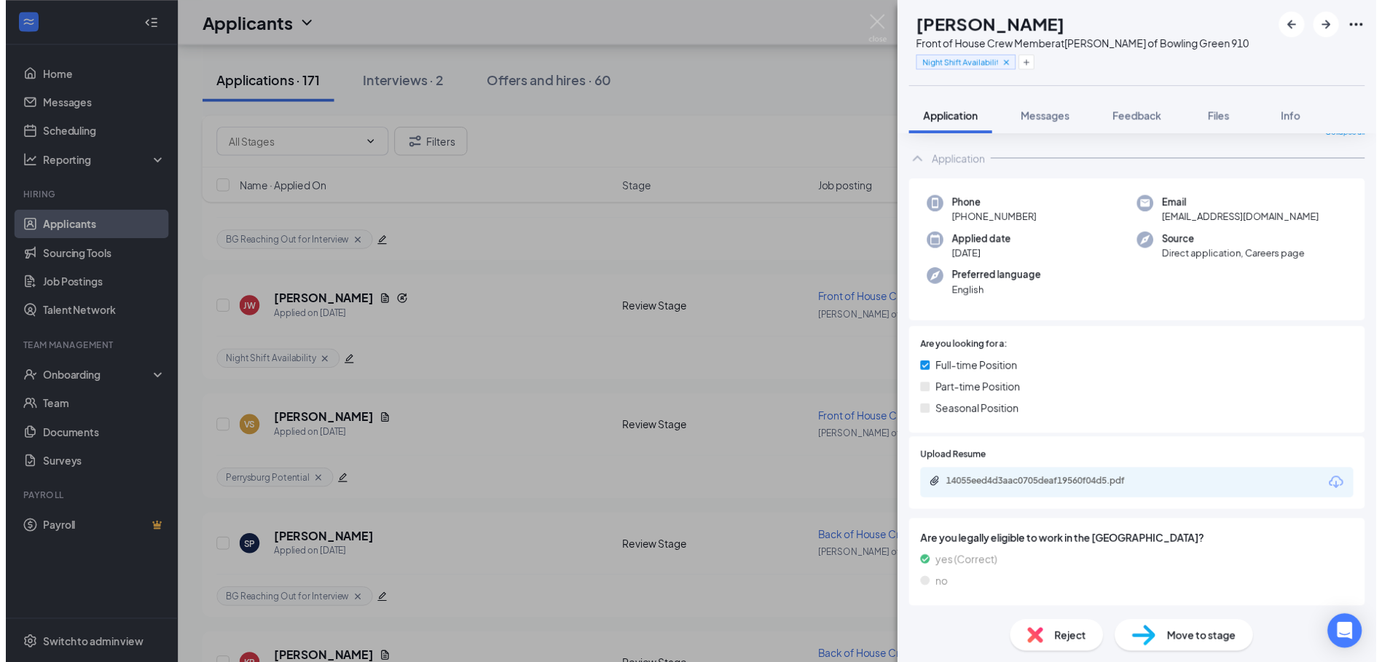
scroll to position [0, 0]
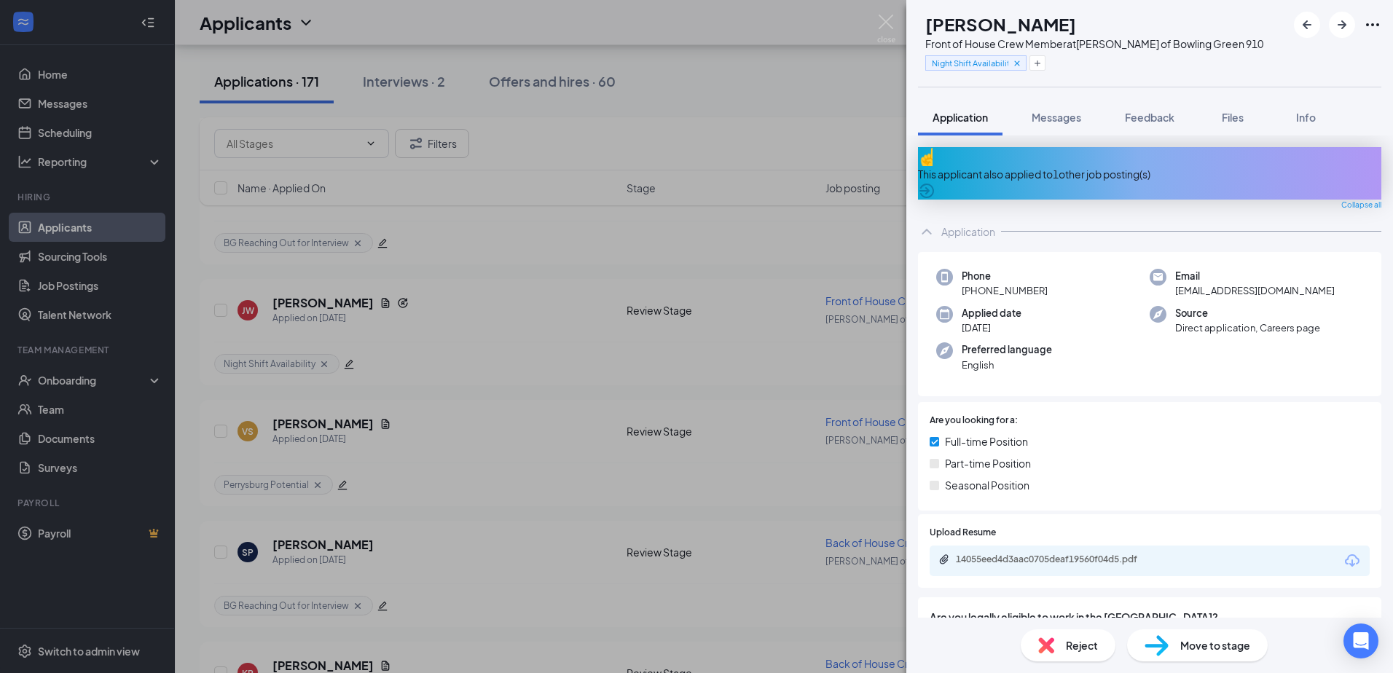
click at [649, 333] on div "[PERSON_NAME] Front of House Crew Member at [PERSON_NAME] of Bowling Green 910 …" at bounding box center [696, 336] width 1393 height 673
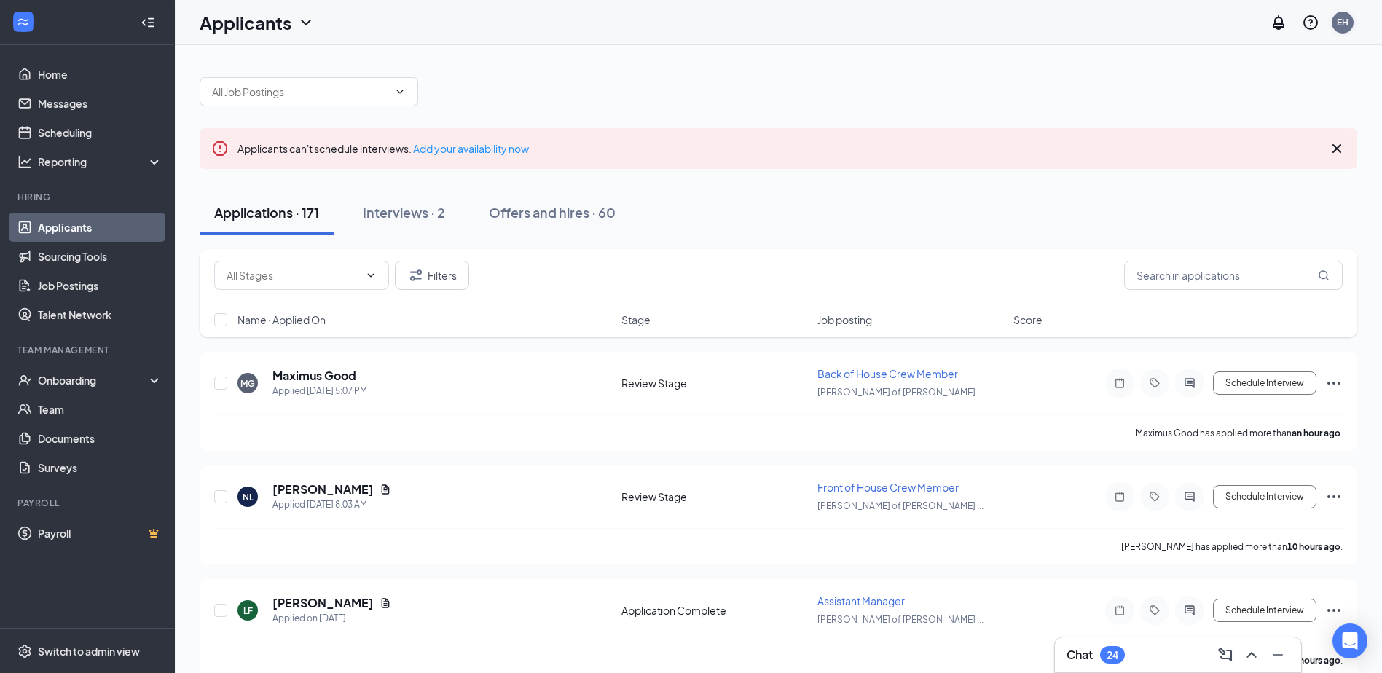
click at [1350, 20] on div "EH" at bounding box center [1343, 23] width 22 height 22
click at [1228, 170] on div "Log out" at bounding box center [1235, 162] width 87 height 15
